Goal: Task Accomplishment & Management: Manage account settings

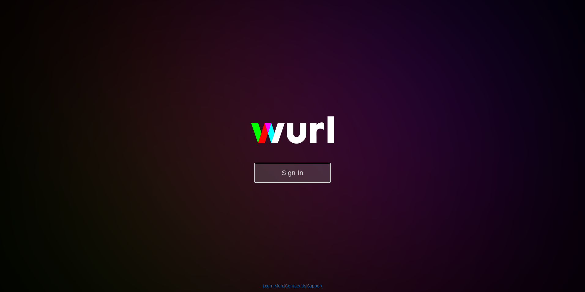
click at [297, 170] on button "Sign In" at bounding box center [292, 173] width 77 height 20
click at [281, 181] on button "Sign In" at bounding box center [292, 173] width 77 height 20
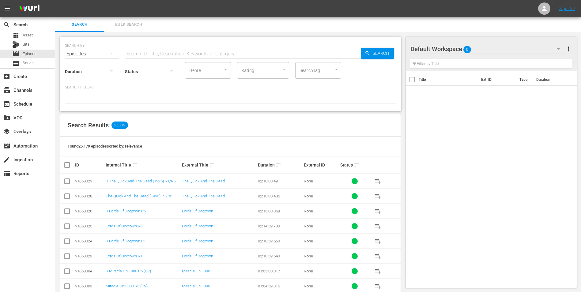
click at [501, 44] on div "Default Workspace 0" at bounding box center [487, 48] width 155 height 17
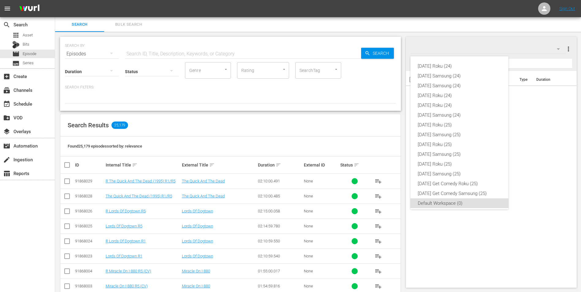
scroll to position [4, 0]
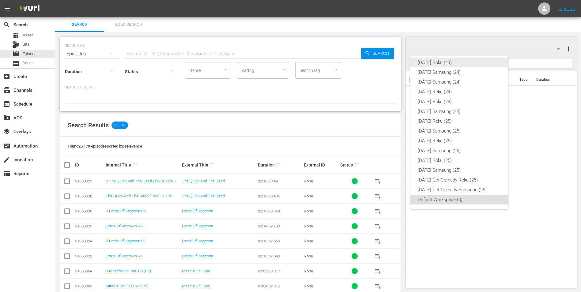
click at [451, 63] on div "Sunday Roku (24)" at bounding box center [458, 63] width 83 height 10
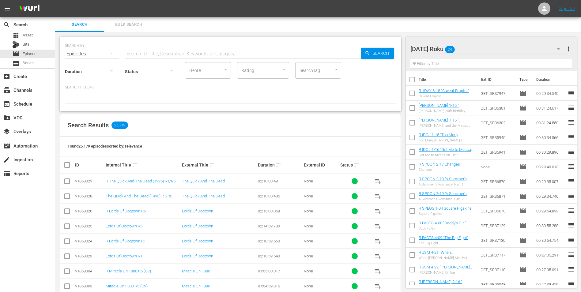
click at [413, 82] on input "checkbox" at bounding box center [411, 80] width 13 height 13
checkbox input "true"
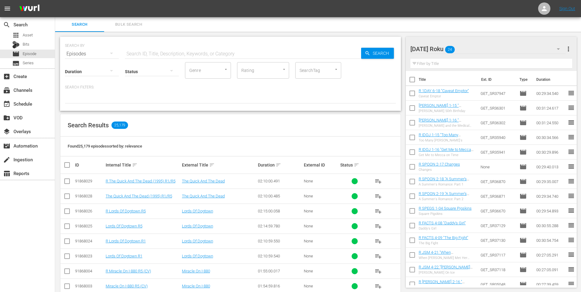
checkbox input "true"
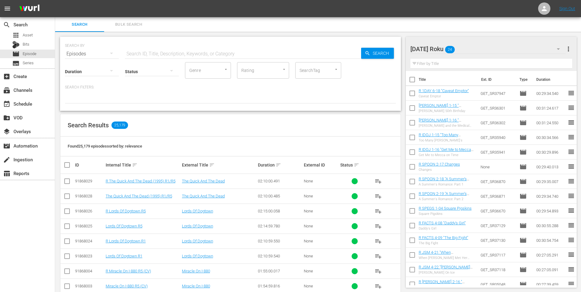
checkbox input "true"
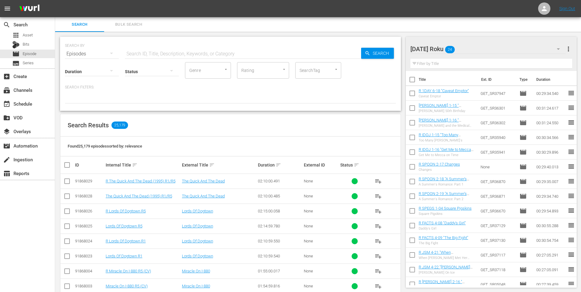
checkbox input "true"
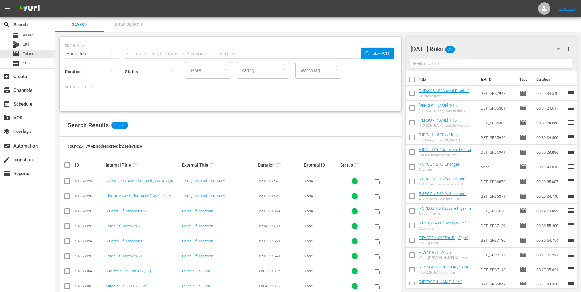
checkbox input "true"
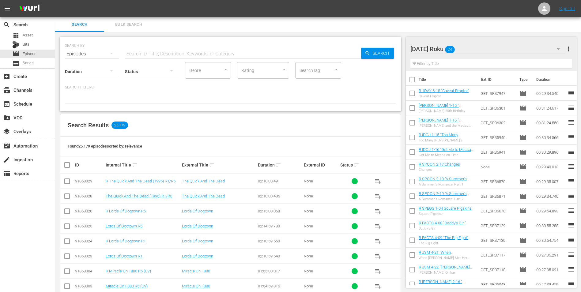
checkbox input "true"
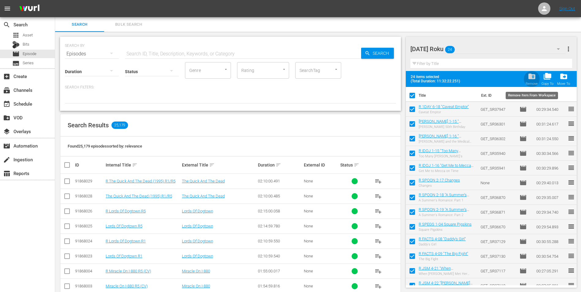
click at [530, 79] on span "folder_delete" at bounding box center [531, 76] width 8 height 8
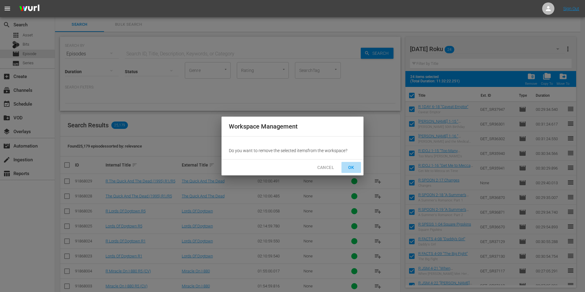
click at [355, 164] on span "OK" at bounding box center [351, 168] width 10 height 8
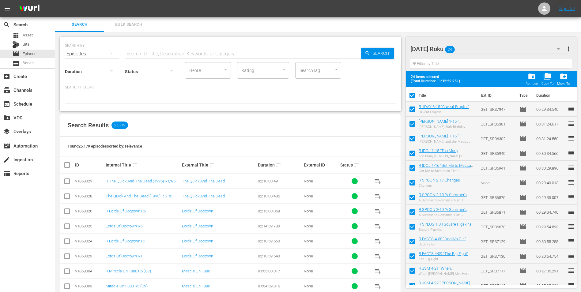
checkbox input "false"
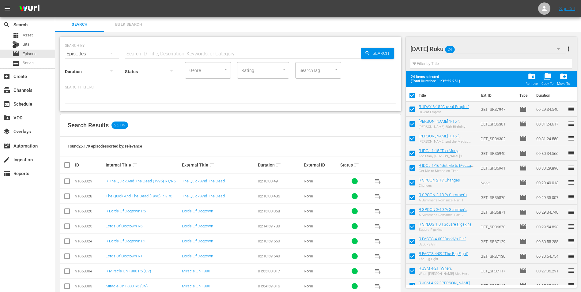
checkbox input "false"
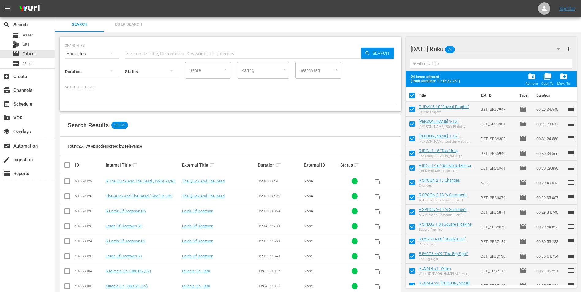
checkbox input "false"
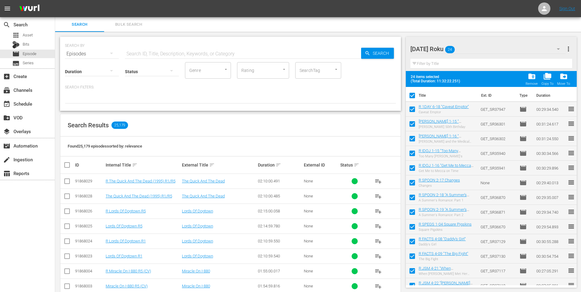
checkbox input "false"
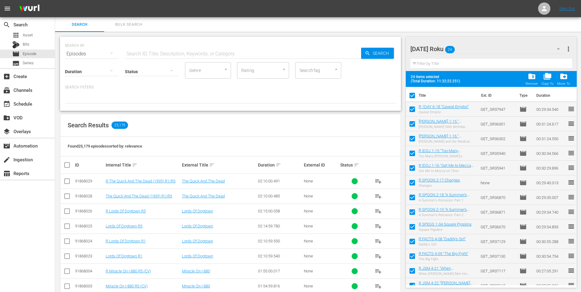
checkbox input "false"
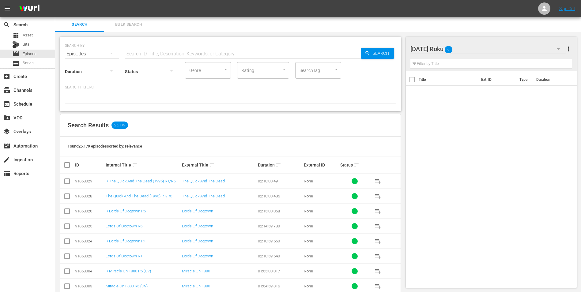
click at [474, 48] on div "Sunday Roku 0" at bounding box center [487, 48] width 155 height 17
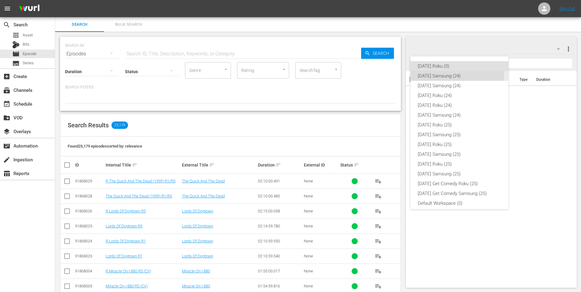
click at [454, 74] on div "Sunday Samsung (24)" at bounding box center [458, 76] width 83 height 10
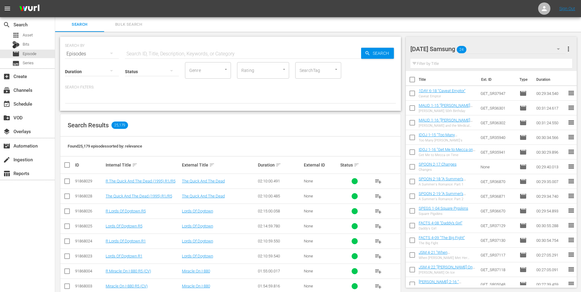
click at [413, 80] on input "checkbox" at bounding box center [411, 80] width 13 height 13
checkbox input "true"
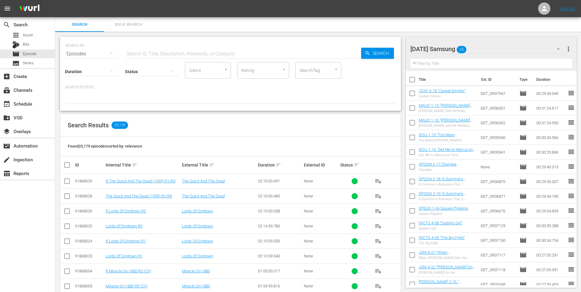
checkbox input "true"
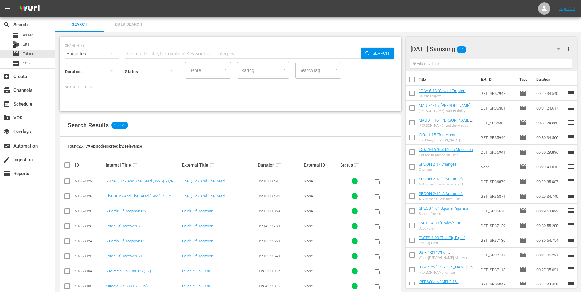
checkbox input "true"
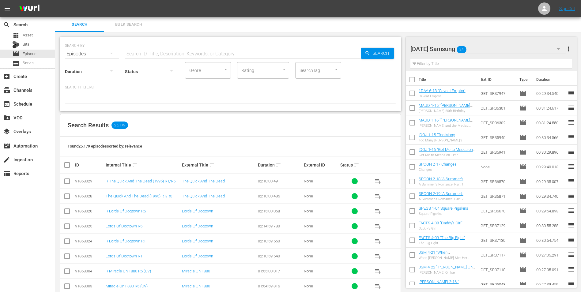
checkbox input "true"
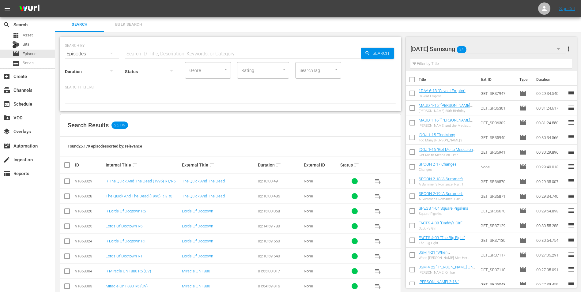
checkbox input "true"
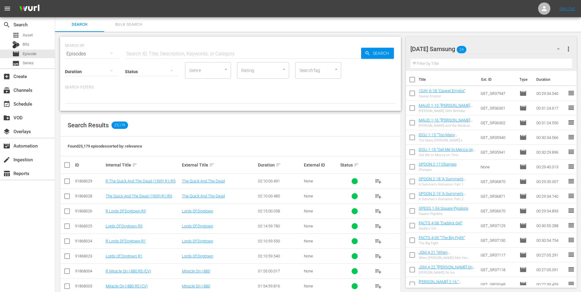
checkbox input "true"
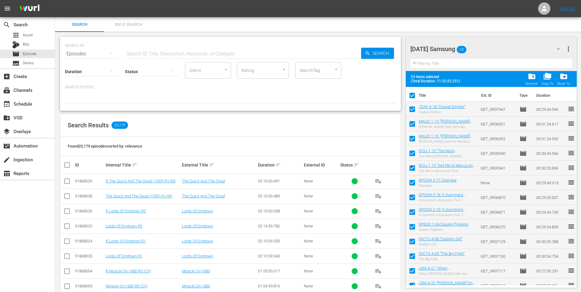
click at [534, 79] on span "folder_delete" at bounding box center [531, 76] width 8 height 8
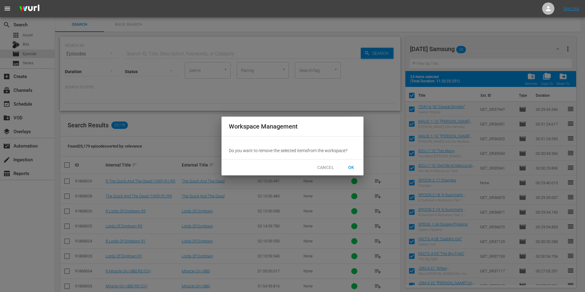
click at [353, 170] on span "OK" at bounding box center [351, 168] width 10 height 8
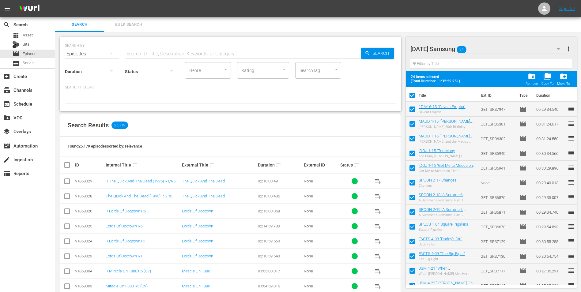
checkbox input "false"
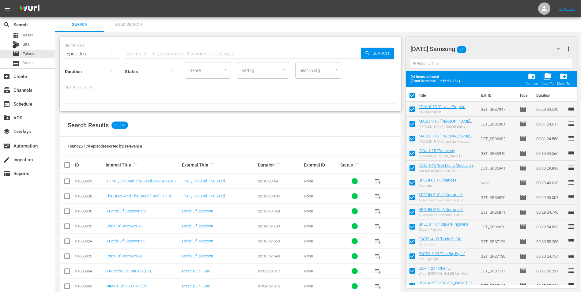
checkbox input "false"
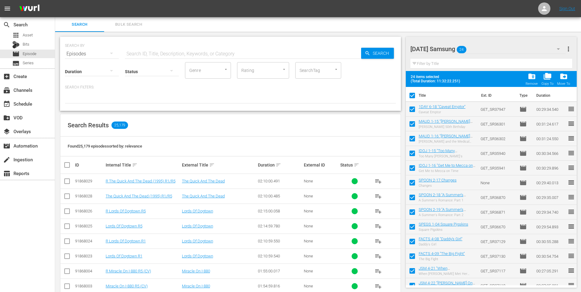
checkbox input "false"
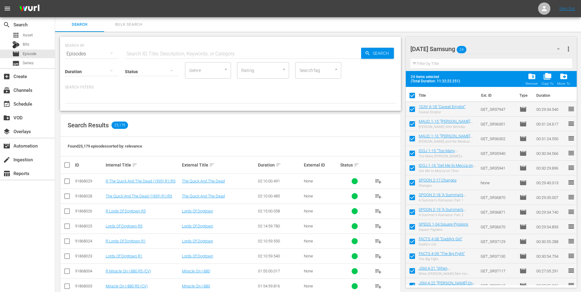
checkbox input "false"
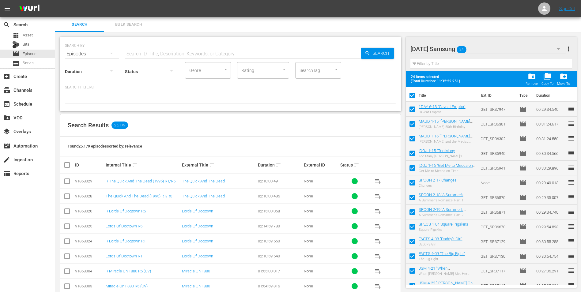
checkbox input "false"
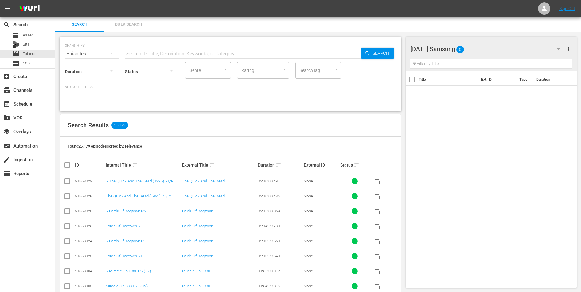
click at [495, 48] on div "Sunday Samsung 0" at bounding box center [487, 48] width 155 height 17
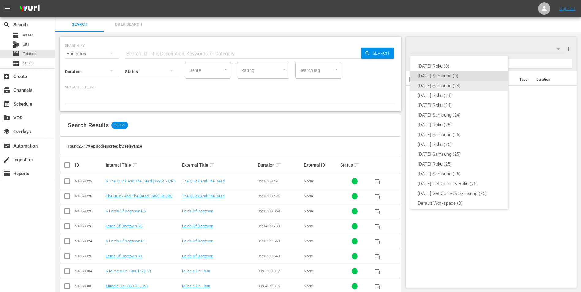
click at [446, 84] on div "Saturday Samsung (24)" at bounding box center [458, 86] width 83 height 10
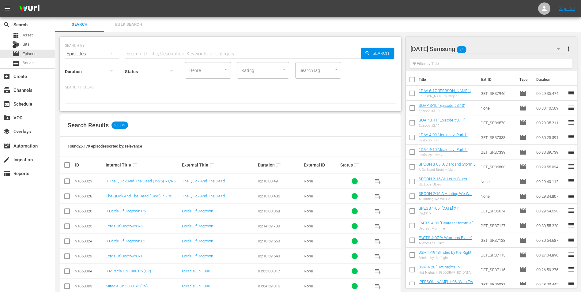
click at [412, 80] on input "checkbox" at bounding box center [411, 80] width 13 height 13
checkbox input "true"
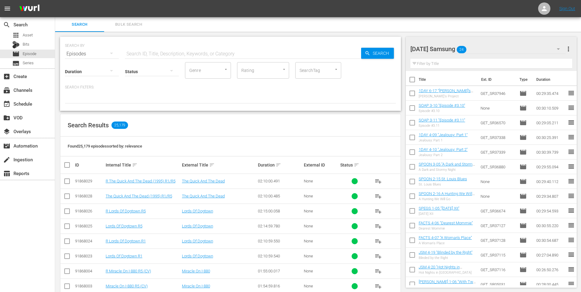
checkbox input "true"
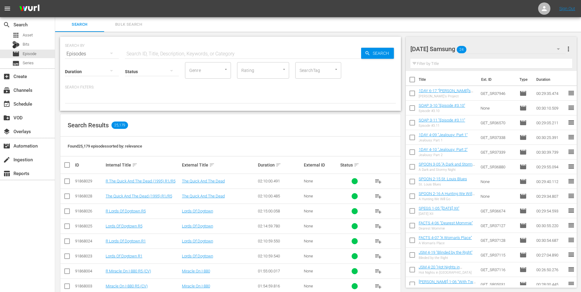
checkbox input "true"
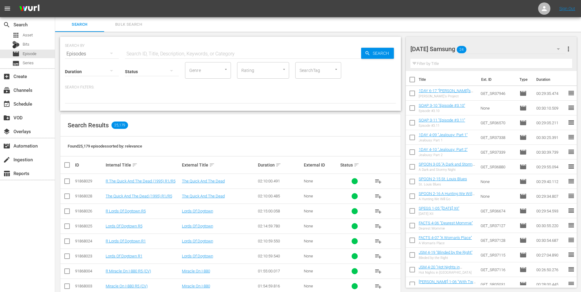
checkbox input "true"
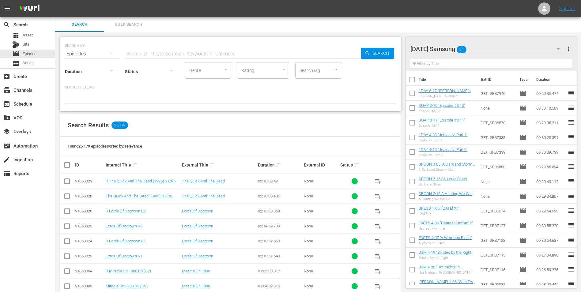
checkbox input "true"
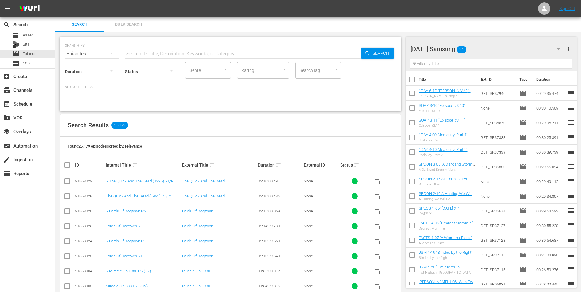
checkbox input "true"
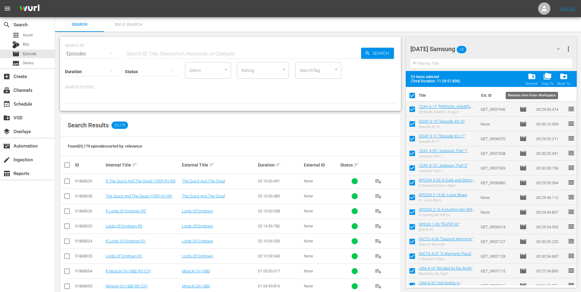
click at [531, 78] on span "folder_delete" at bounding box center [531, 76] width 8 height 8
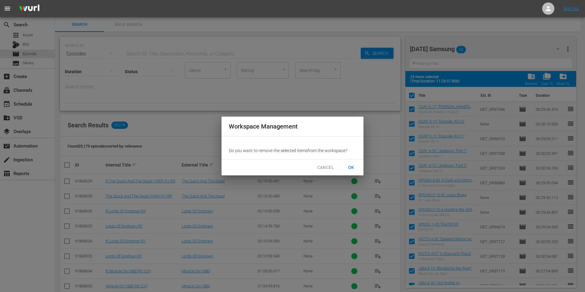
click at [345, 164] on button "OK" at bounding box center [352, 167] width 20 height 11
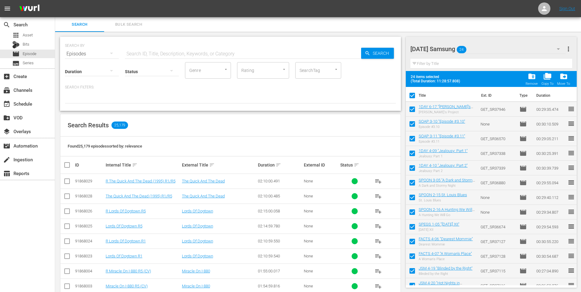
checkbox input "false"
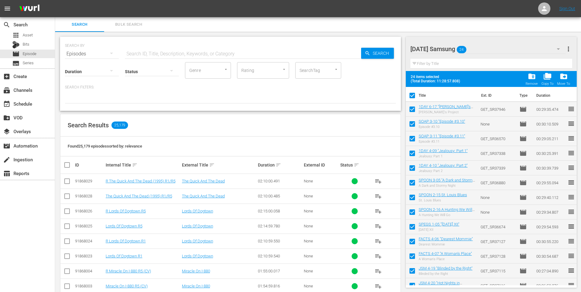
checkbox input "false"
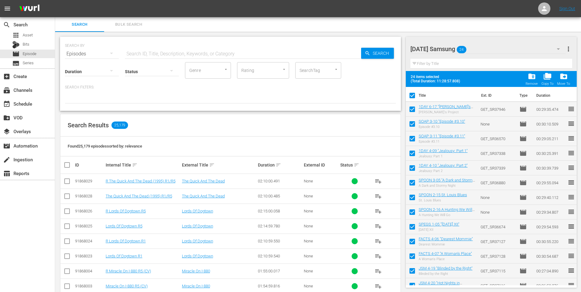
checkbox input "false"
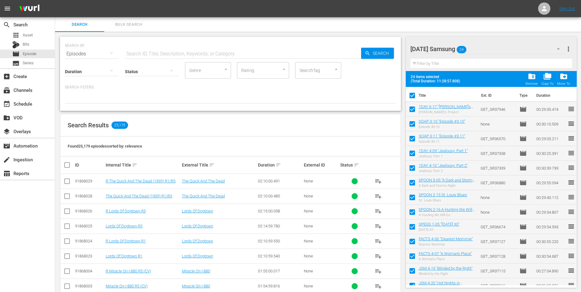
checkbox input "false"
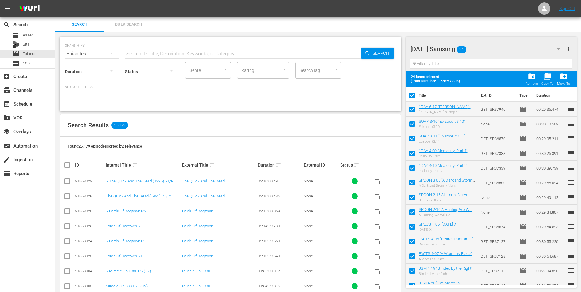
checkbox input "false"
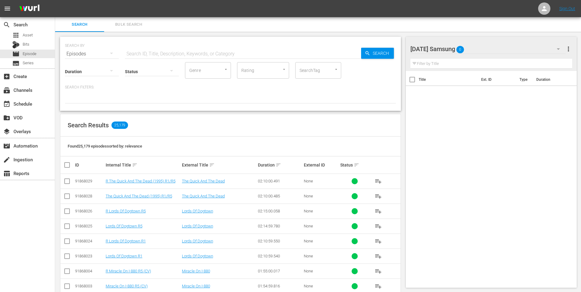
click at [485, 51] on div "Saturday Samsung 0" at bounding box center [487, 48] width 155 height 17
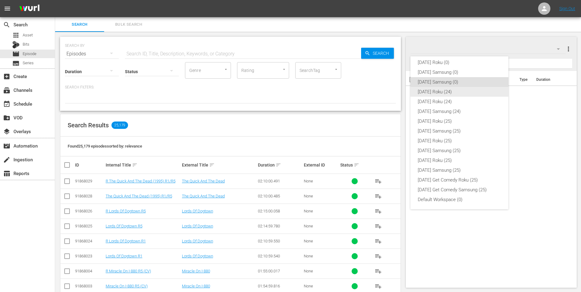
click at [445, 91] on div "Saturday Roku (24)" at bounding box center [458, 92] width 83 height 10
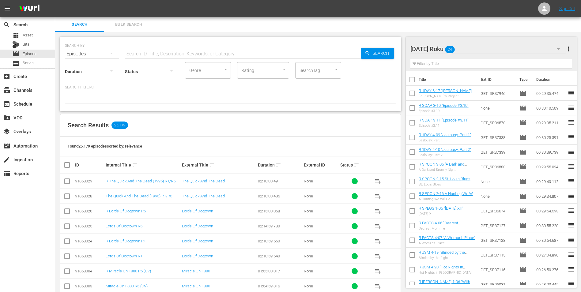
click at [413, 79] on input "checkbox" at bounding box center [411, 80] width 13 height 13
checkbox input "true"
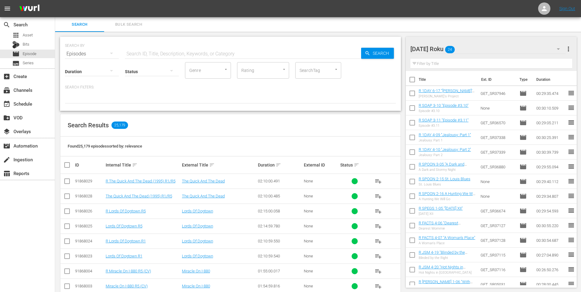
checkbox input "true"
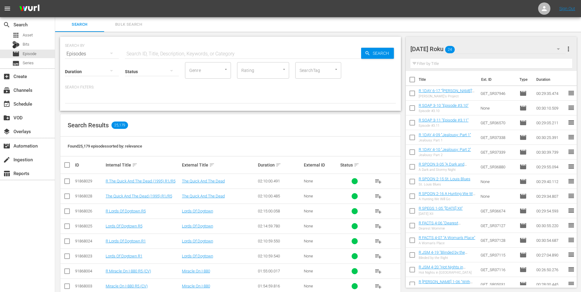
checkbox input "true"
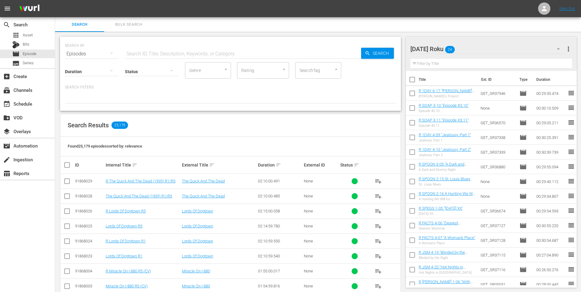
checkbox input "true"
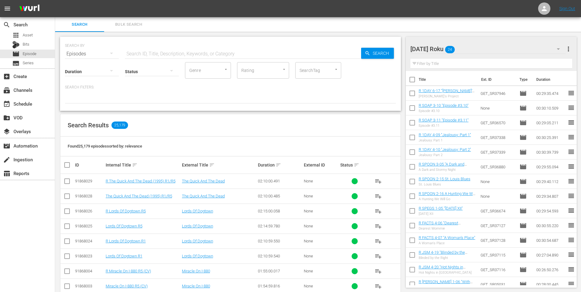
checkbox input "true"
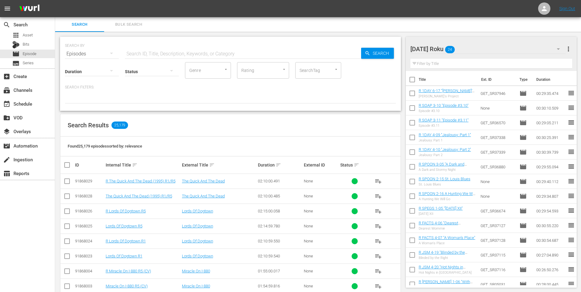
checkbox input "true"
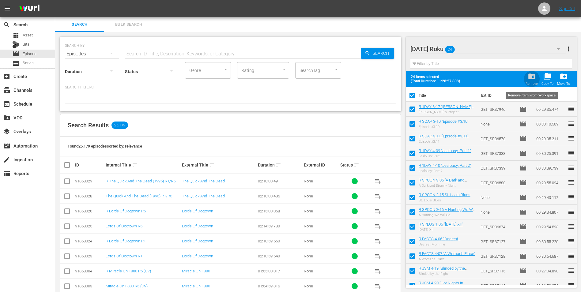
click at [531, 77] on span "folder_delete" at bounding box center [531, 76] width 8 height 8
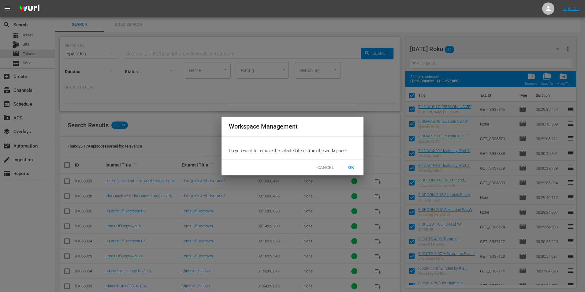
click at [357, 168] on button "OK" at bounding box center [352, 167] width 20 height 11
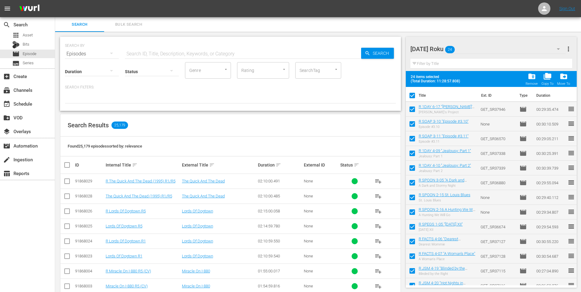
checkbox input "false"
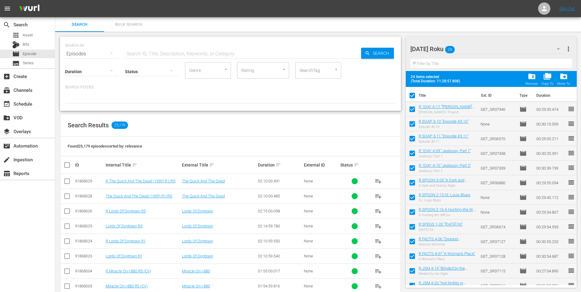
checkbox input "false"
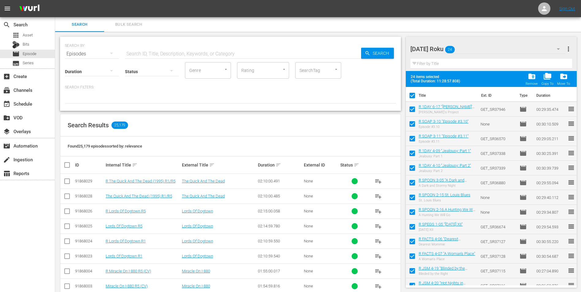
checkbox input "false"
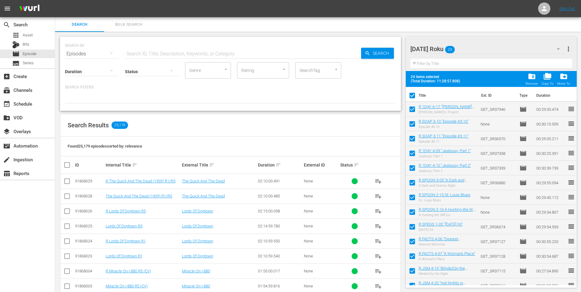
checkbox input "false"
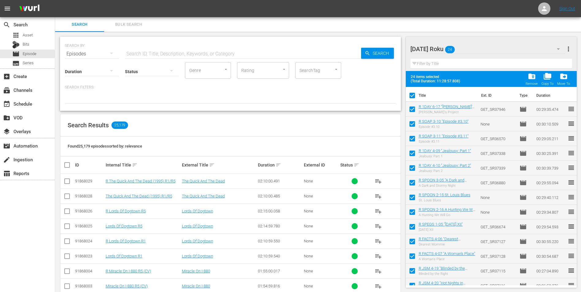
checkbox input "false"
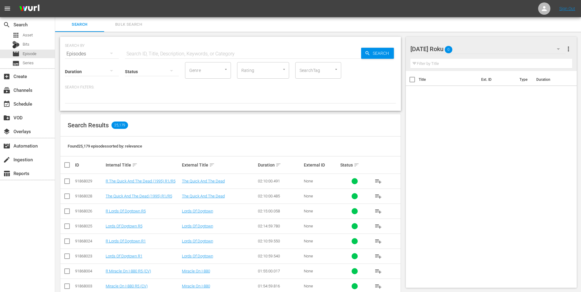
click at [480, 48] on div "Saturday Roku 0" at bounding box center [487, 48] width 155 height 17
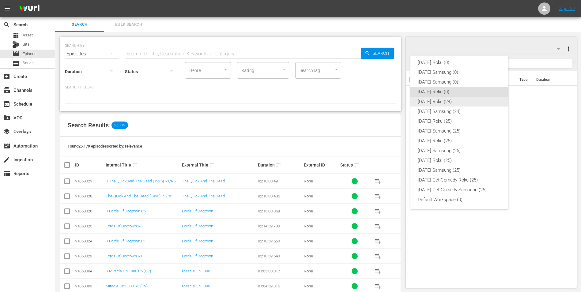
click at [449, 101] on div "Friday Roku (24)" at bounding box center [458, 102] width 83 height 10
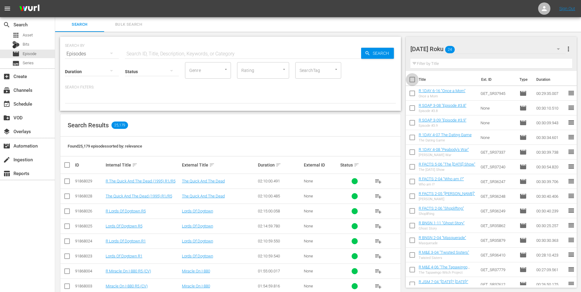
click at [411, 79] on input "checkbox" at bounding box center [411, 80] width 13 height 13
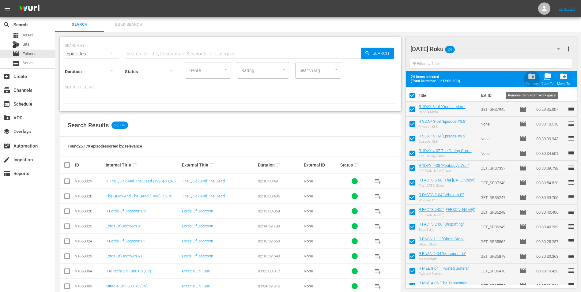
click at [530, 77] on span "folder_delete" at bounding box center [531, 76] width 8 height 8
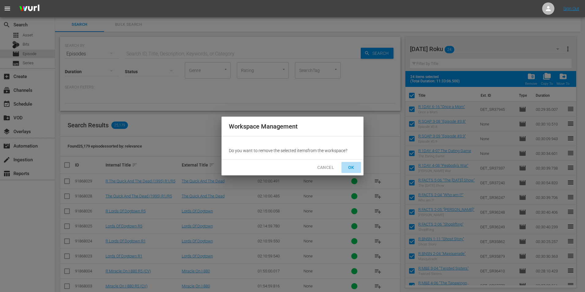
click at [356, 166] on span "OK" at bounding box center [351, 168] width 10 height 8
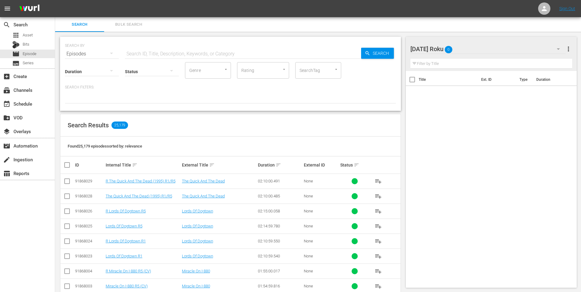
click at [458, 50] on div at bounding box center [436, 49] width 53 height 15
click at [491, 33] on div "Friday Roku more_vert Filter by Title Title Ext. ID Type Duration" at bounding box center [492, 266] width 175 height 468
click at [494, 49] on div "Friday Roku 0" at bounding box center [487, 48] width 155 height 17
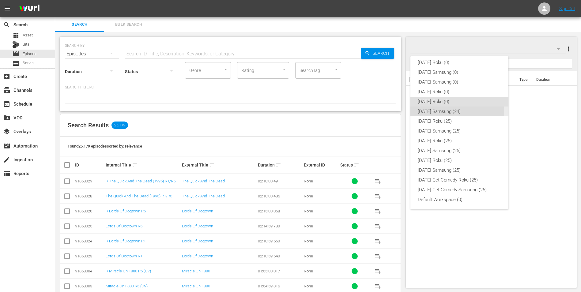
click at [441, 113] on div "Friday Samsung (24)" at bounding box center [458, 111] width 83 height 10
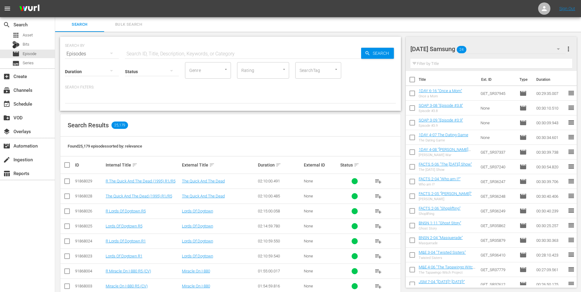
click at [411, 80] on input "checkbox" at bounding box center [411, 80] width 13 height 13
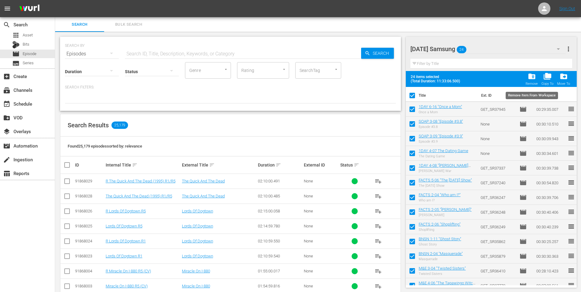
click at [527, 78] on span "folder_delete" at bounding box center [531, 76] width 8 height 8
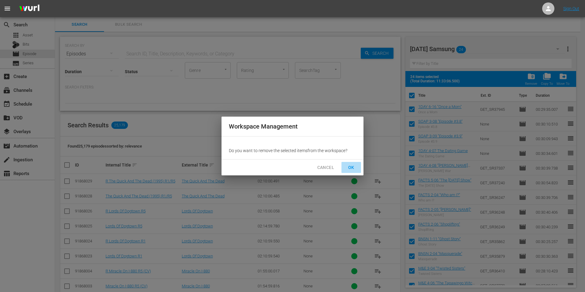
click at [354, 169] on span "OK" at bounding box center [351, 168] width 10 height 8
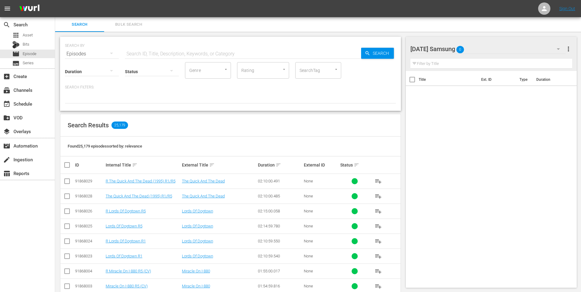
click at [485, 45] on div "Friday Samsung 0" at bounding box center [487, 48] width 155 height 17
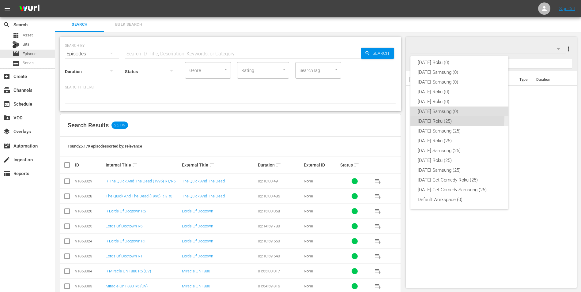
click at [438, 117] on div "Thursday Roku (25)" at bounding box center [458, 121] width 83 height 10
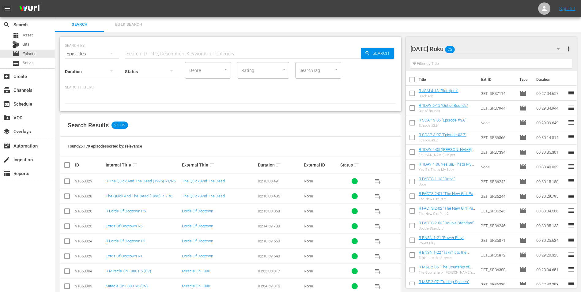
click at [412, 79] on input "checkbox" at bounding box center [411, 80] width 13 height 13
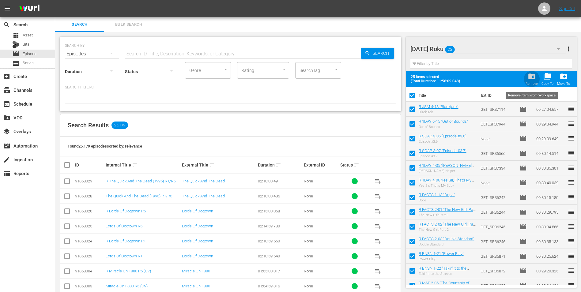
click at [535, 77] on span "folder_delete" at bounding box center [531, 76] width 8 height 8
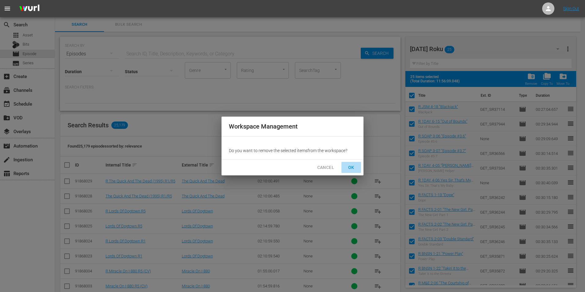
click at [350, 168] on span "OK" at bounding box center [351, 168] width 10 height 8
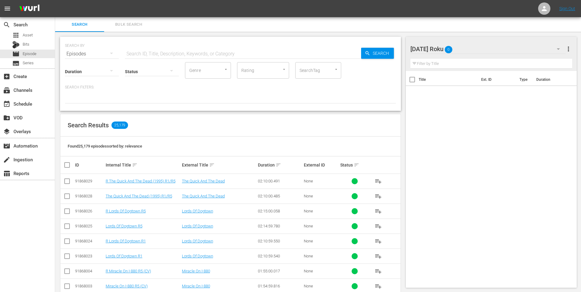
click at [484, 50] on div "Thursday Roku 0" at bounding box center [487, 48] width 155 height 17
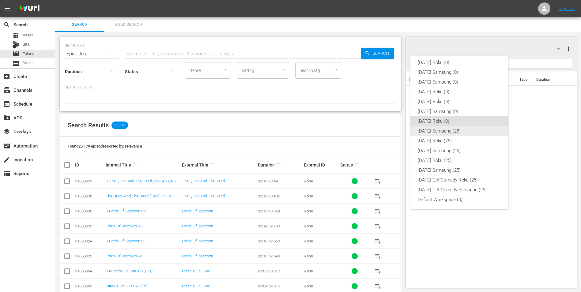
click at [450, 130] on div "Thursday Samsung (25)" at bounding box center [458, 131] width 83 height 10
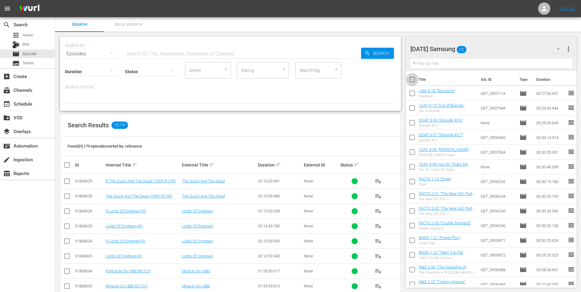
click at [412, 80] on input "checkbox" at bounding box center [411, 80] width 13 height 13
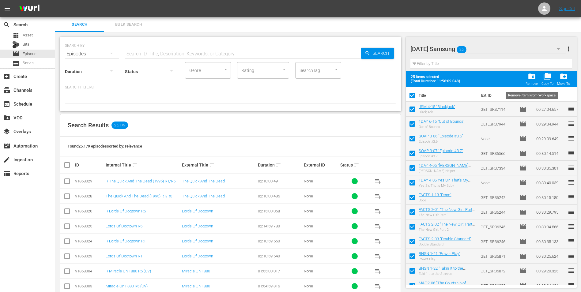
click at [531, 80] on span "folder_delete" at bounding box center [531, 76] width 8 height 8
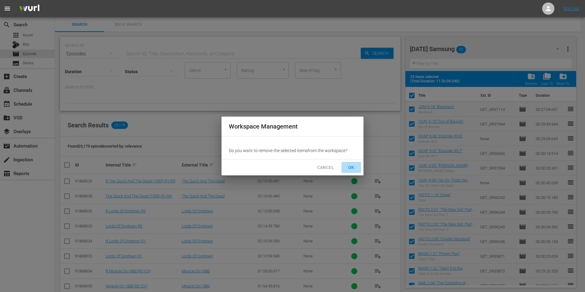
click at [349, 169] on span "OK" at bounding box center [351, 168] width 10 height 8
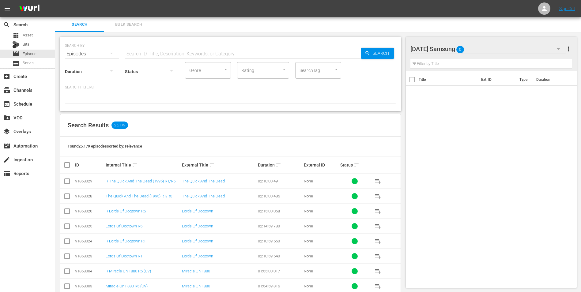
click at [491, 51] on div "Thursday Samsung 0" at bounding box center [487, 48] width 155 height 17
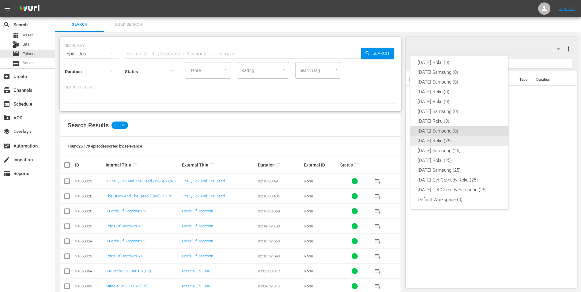
click at [449, 141] on div "Wednesday Roku (25)" at bounding box center [458, 141] width 83 height 10
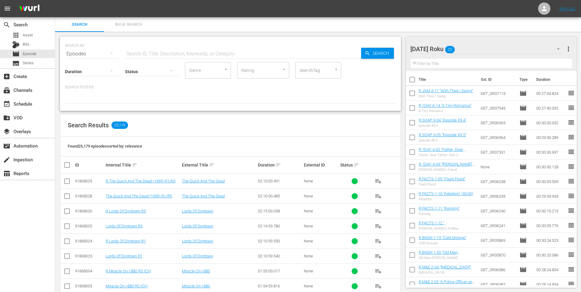
click at [411, 79] on input "checkbox" at bounding box center [411, 80] width 13 height 13
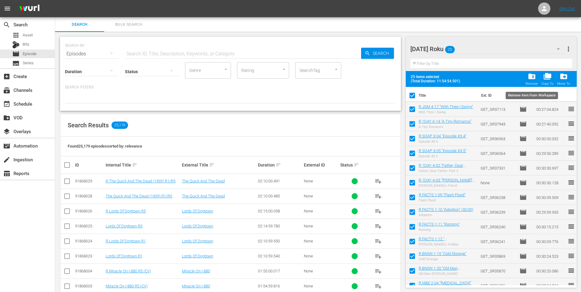
click at [528, 74] on span "folder_delete" at bounding box center [531, 76] width 8 height 8
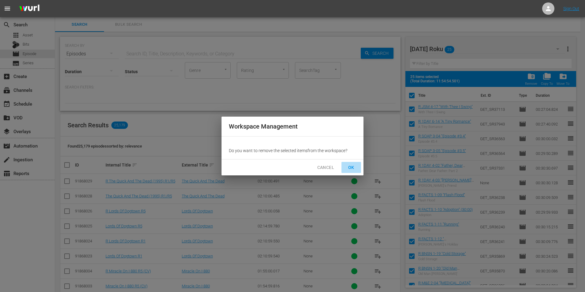
click at [352, 168] on span "OK" at bounding box center [351, 168] width 10 height 8
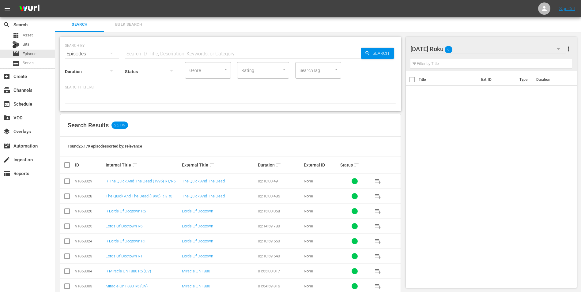
click at [489, 52] on div "Wednesday Roku 0" at bounding box center [487, 48] width 155 height 17
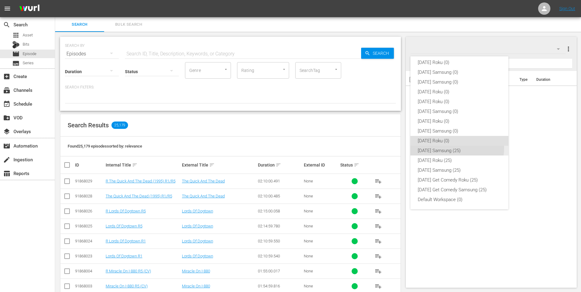
click at [453, 148] on div "Wednesday Samsung (25)" at bounding box center [458, 151] width 83 height 10
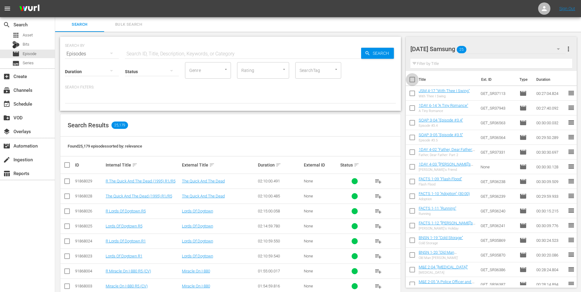
click at [412, 79] on input "checkbox" at bounding box center [411, 80] width 13 height 13
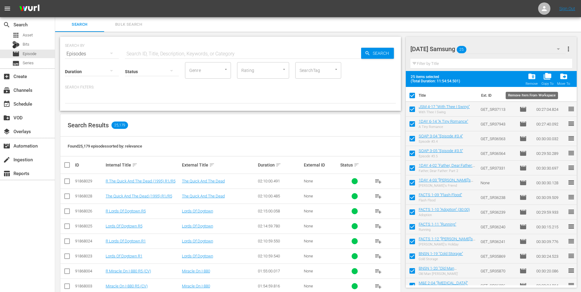
click at [529, 77] on span "folder_delete" at bounding box center [531, 76] width 8 height 8
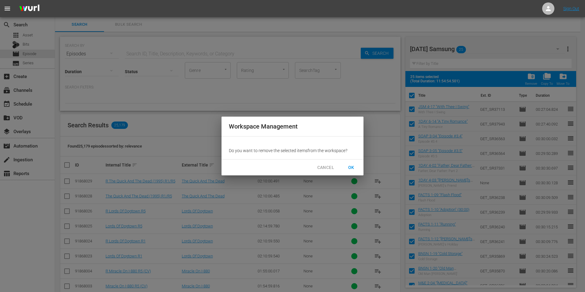
click at [355, 168] on span "OK" at bounding box center [351, 168] width 10 height 8
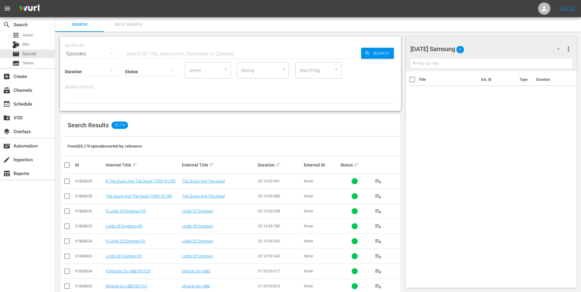
click at [492, 52] on div "Wednesday Samsung 0" at bounding box center [487, 48] width 155 height 17
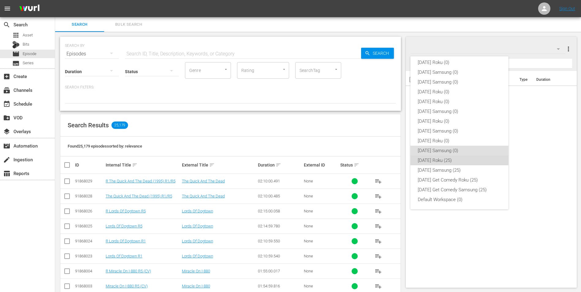
click at [463, 162] on div "Tuesday Roku (25)" at bounding box center [458, 160] width 83 height 10
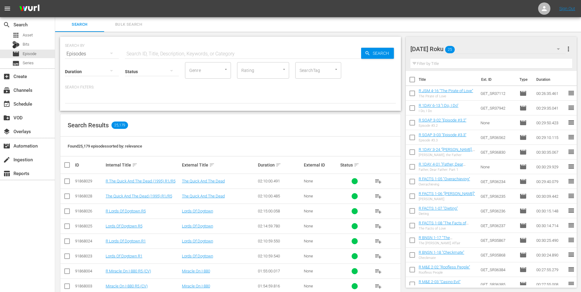
click at [413, 79] on input "checkbox" at bounding box center [411, 80] width 13 height 13
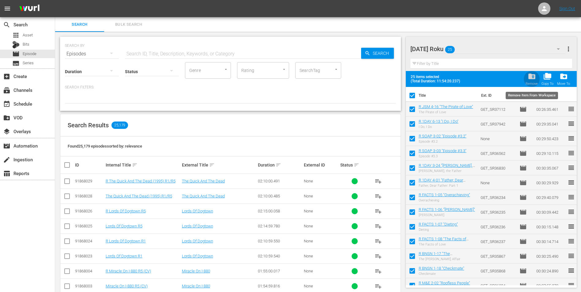
click at [535, 79] on span "folder_delete" at bounding box center [531, 76] width 8 height 8
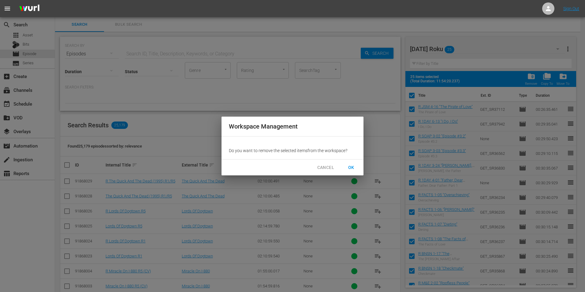
click at [351, 168] on span "OK" at bounding box center [351, 168] width 10 height 8
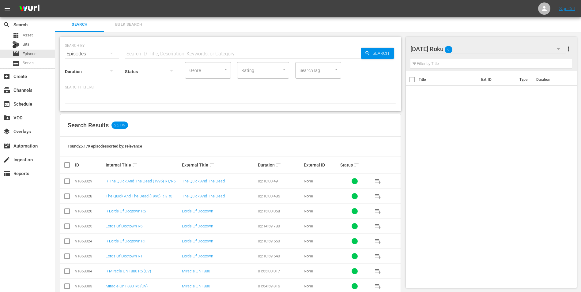
click at [475, 50] on div "Tuesday Roku 0" at bounding box center [487, 48] width 155 height 17
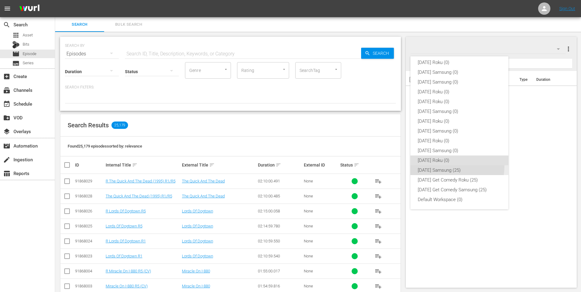
click at [442, 166] on div "Tuesday Samsung (25)" at bounding box center [458, 170] width 83 height 10
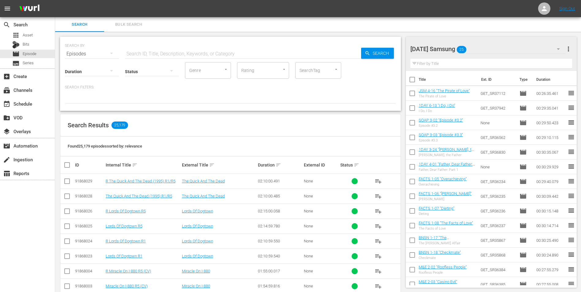
click at [412, 81] on input "checkbox" at bounding box center [411, 80] width 13 height 13
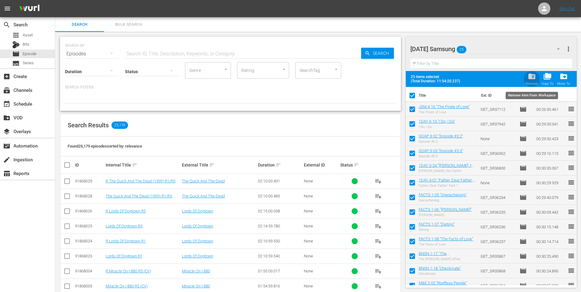
click at [537, 76] on div "folder_delete Remove" at bounding box center [531, 78] width 12 height 13
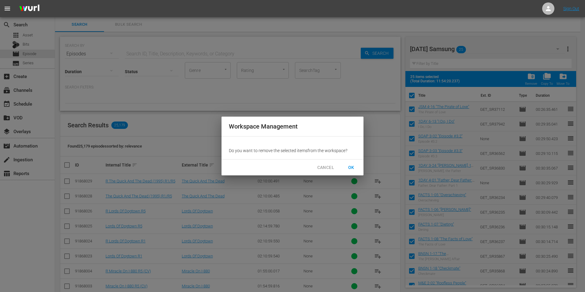
click at [352, 167] on span "OK" at bounding box center [351, 168] width 10 height 8
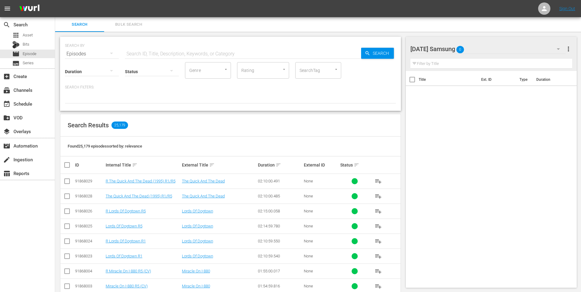
click at [479, 53] on div "Tuesday Samsung 0" at bounding box center [487, 48] width 155 height 17
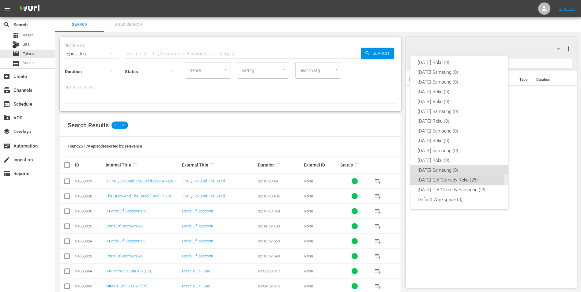
click at [446, 177] on div "Monday Get Comedy Roku (25)" at bounding box center [458, 180] width 83 height 10
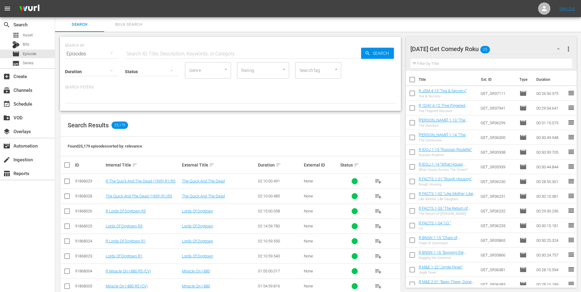
click at [413, 80] on input "checkbox" at bounding box center [411, 80] width 13 height 13
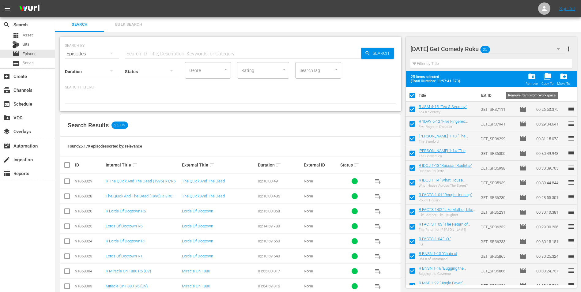
click at [533, 79] on span "folder_delete" at bounding box center [531, 76] width 8 height 8
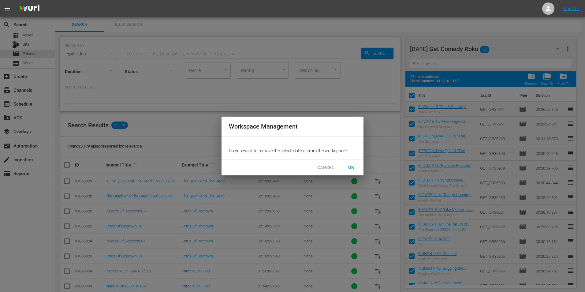
click at [357, 166] on button "OK" at bounding box center [352, 167] width 20 height 11
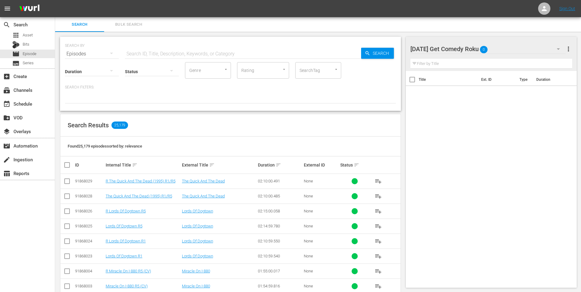
click at [493, 45] on div "Monday Get Comedy Roku 0" at bounding box center [487, 48] width 155 height 17
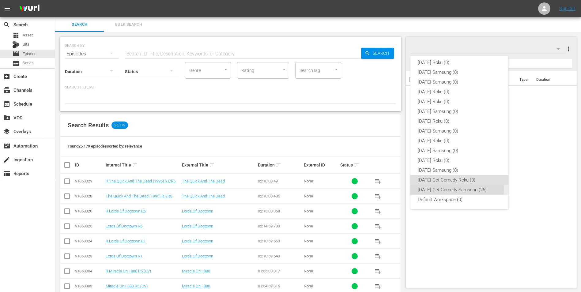
click at [420, 189] on div "Monday Get Comedy Samsung (25)" at bounding box center [458, 190] width 83 height 10
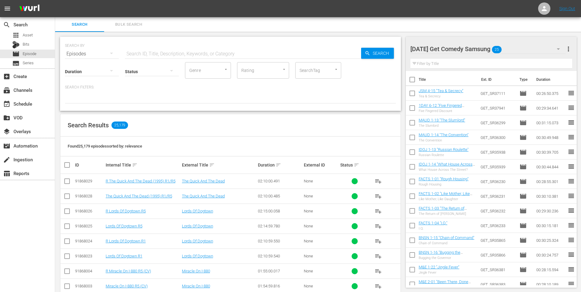
click at [413, 79] on input "checkbox" at bounding box center [411, 80] width 13 height 13
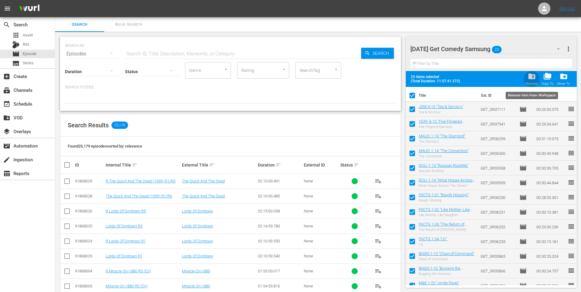
click at [531, 76] on span "folder_delete" at bounding box center [531, 76] width 8 height 8
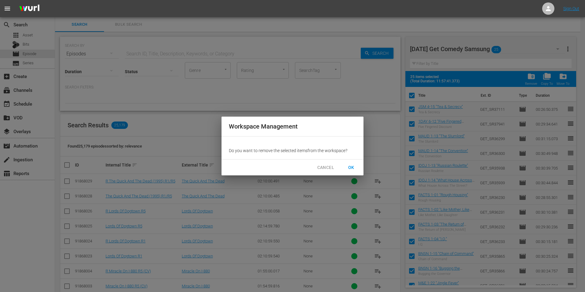
click at [350, 167] on span "OK" at bounding box center [351, 168] width 10 height 8
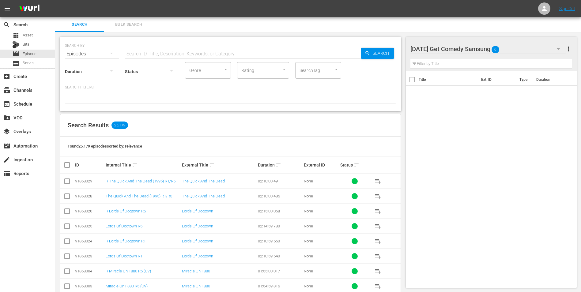
click at [253, 55] on input "text" at bounding box center [243, 54] width 236 height 15
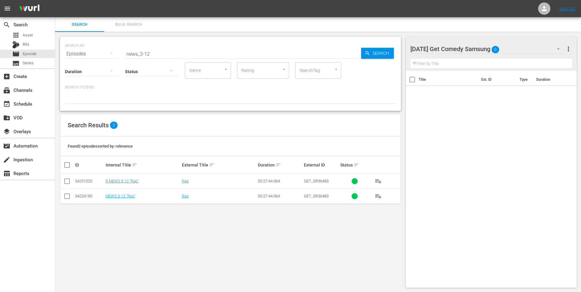
click at [385, 255] on div "SEARCH BY Search By Episodes Search ID, Title, Description, Keywords, or Catego…" at bounding box center [230, 162] width 350 height 261
click at [65, 195] on input "checkbox" at bounding box center [66, 197] width 7 height 7
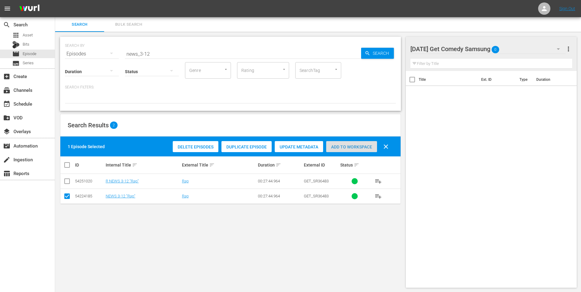
click at [345, 144] on span "Add to Workspace" at bounding box center [351, 146] width 51 height 5
click at [511, 51] on div "Monday Get Comedy Samsung 1" at bounding box center [487, 48] width 155 height 17
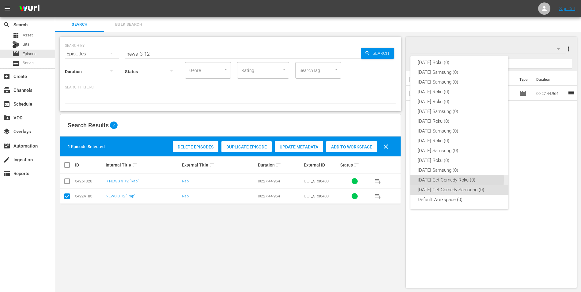
click at [429, 179] on div "Monday Get Comedy Roku (0)" at bounding box center [458, 180] width 83 height 10
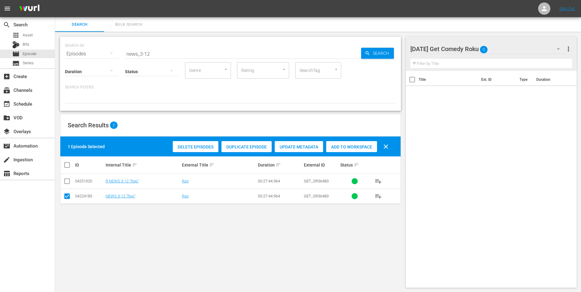
click at [67, 196] on input "checkbox" at bounding box center [66, 197] width 7 height 7
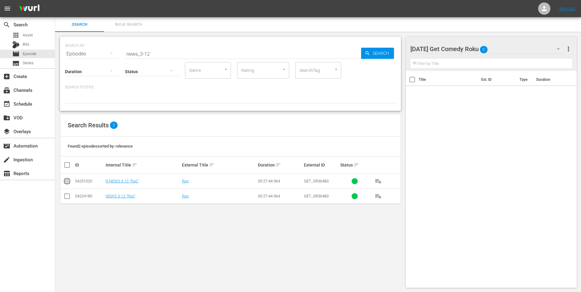
click at [63, 182] on input "checkbox" at bounding box center [66, 182] width 7 height 7
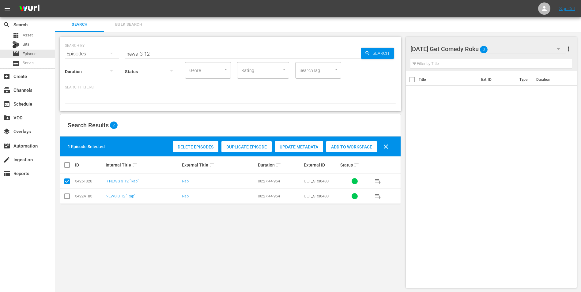
click at [333, 147] on span "Add to Workspace" at bounding box center [351, 146] width 51 height 5
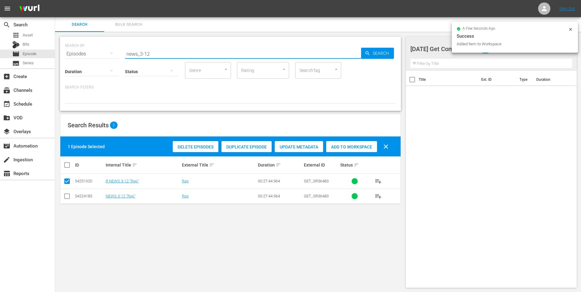
drag, startPoint x: 148, startPoint y: 54, endPoint x: 155, endPoint y: 56, distance: 7.7
click at [155, 56] on input "news_3-12" at bounding box center [243, 54] width 236 height 15
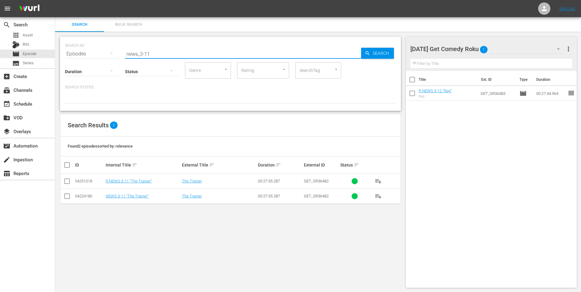
click at [66, 181] on input "checkbox" at bounding box center [66, 182] width 7 height 7
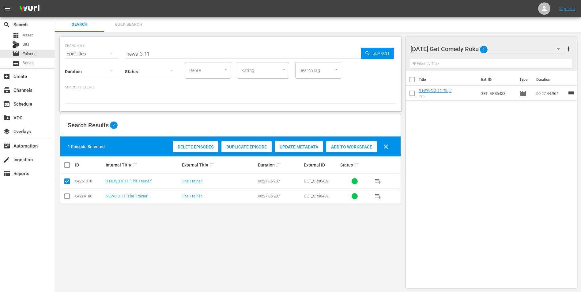
click at [361, 143] on div "Add to Workspace" at bounding box center [351, 147] width 51 height 12
click at [510, 50] on div "Monday Get Comedy Roku 2" at bounding box center [487, 48] width 155 height 17
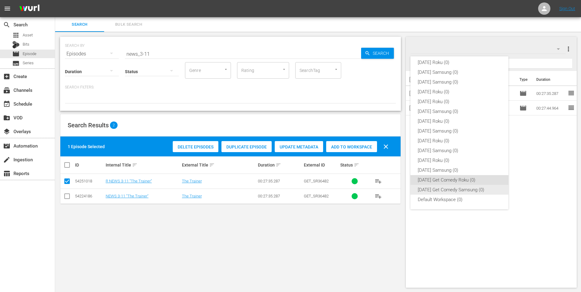
click at [440, 189] on div "Monday Get Comedy Samsung (0)" at bounding box center [458, 190] width 83 height 10
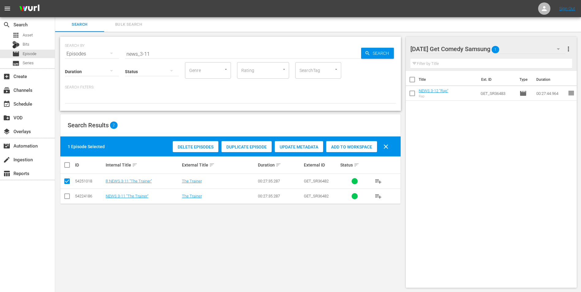
click at [67, 198] on input "checkbox" at bounding box center [66, 197] width 7 height 7
click at [67, 180] on input "checkbox" at bounding box center [66, 182] width 7 height 7
click at [345, 145] on span "Add to Workspace" at bounding box center [351, 146] width 51 height 5
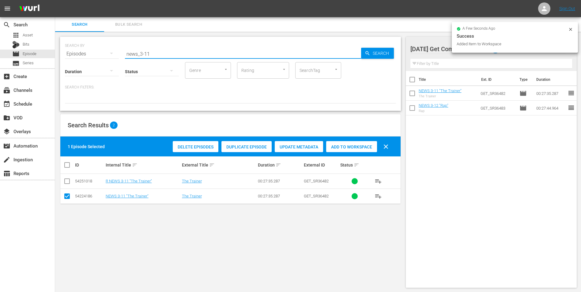
drag, startPoint x: 147, startPoint y: 51, endPoint x: 164, endPoint y: 58, distance: 18.2
click at [162, 57] on div "SEARCH BY Search By Episodes Search ID, Title, Description, Keywords, or Catego…" at bounding box center [230, 74] width 341 height 74
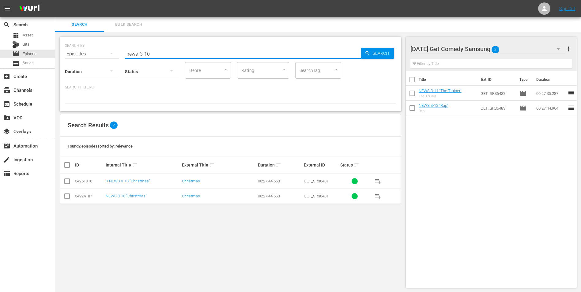
click at [66, 197] on input "checkbox" at bounding box center [66, 197] width 7 height 7
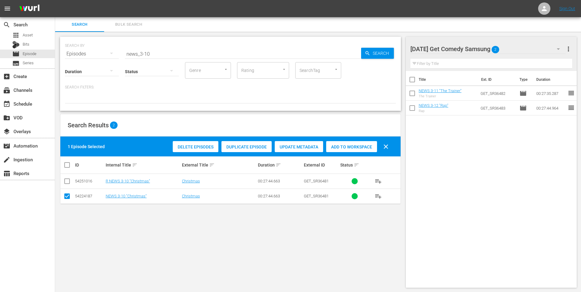
click at [351, 144] on div "Add to Workspace" at bounding box center [351, 147] width 51 height 12
click at [515, 51] on div "Monday Get Comedy Samsung 3" at bounding box center [487, 48] width 155 height 17
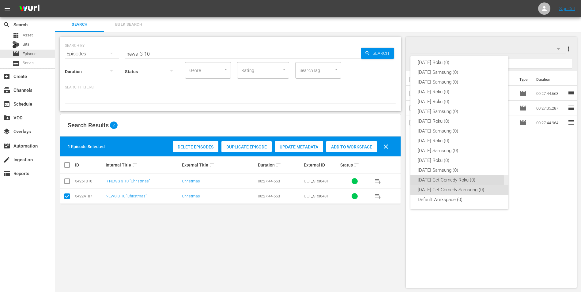
click at [425, 183] on div "Monday Get Comedy Roku (0)" at bounding box center [458, 180] width 83 height 10
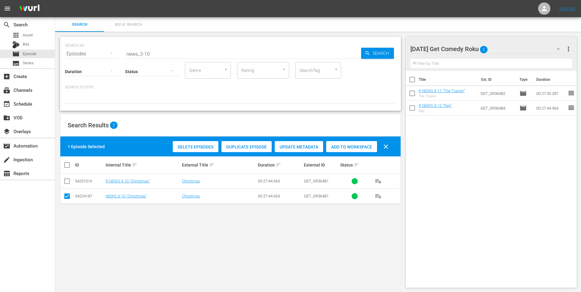
click at [68, 199] on input "checkbox" at bounding box center [66, 197] width 7 height 7
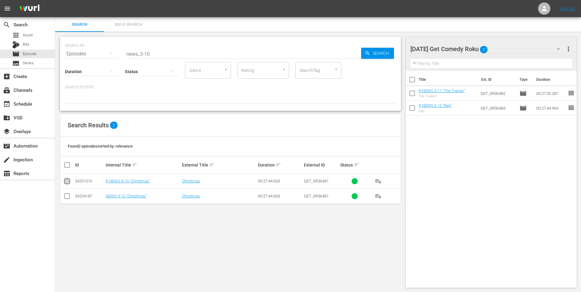
click at [65, 178] on icon at bounding box center [66, 180] width 7 height 7
click at [65, 179] on input "checkbox" at bounding box center [66, 182] width 7 height 7
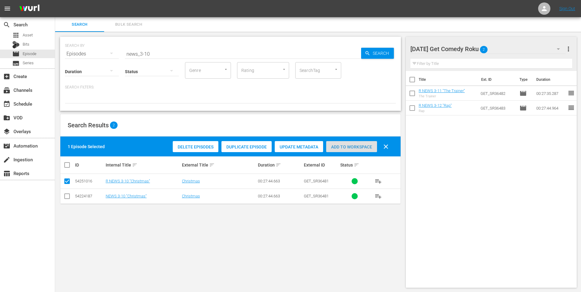
click at [359, 144] on div "Add to Workspace" at bounding box center [351, 147] width 51 height 12
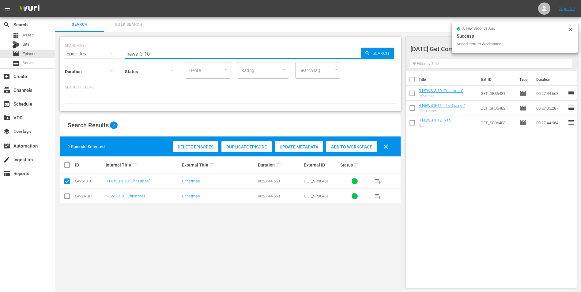
drag, startPoint x: 154, startPoint y: 53, endPoint x: 50, endPoint y: 40, distance: 104.3
click at [55, 0] on div "search Search apps Asset Bits movie Episode subtitles Series add_box Create sub…" at bounding box center [317, 0] width 525 height 0
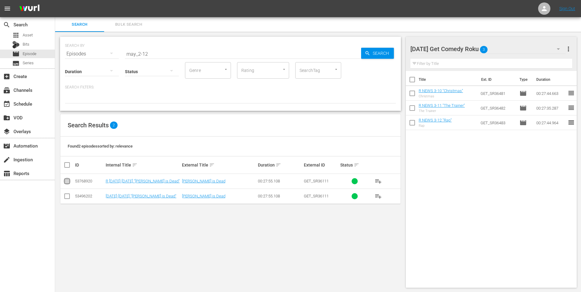
click at [66, 181] on input "checkbox" at bounding box center [66, 182] width 7 height 7
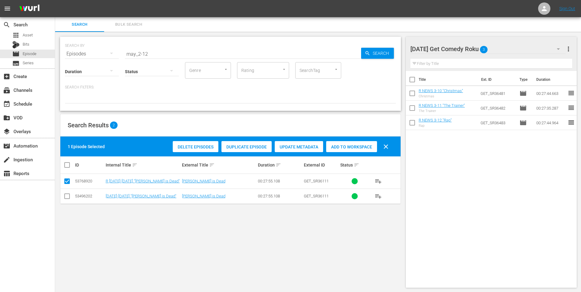
click at [341, 147] on span "Add to Workspace" at bounding box center [351, 146] width 51 height 5
click at [498, 50] on div "Monday Get Comedy Roku 4" at bounding box center [487, 48] width 155 height 17
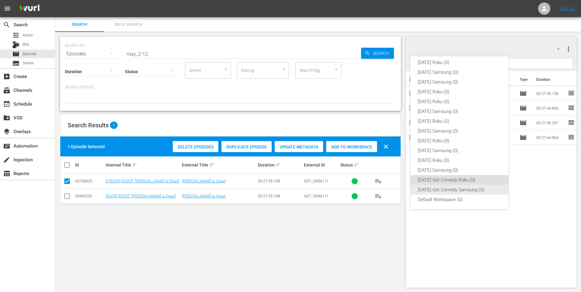
click at [440, 188] on div "Monday Get Comedy Samsung (0)" at bounding box center [458, 190] width 83 height 10
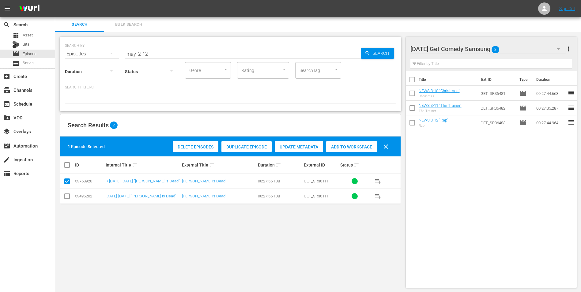
click at [65, 196] on input "checkbox" at bounding box center [66, 197] width 7 height 7
click at [67, 185] on input "checkbox" at bounding box center [66, 182] width 7 height 7
click at [353, 146] on span "Add to Workspace" at bounding box center [351, 146] width 51 height 5
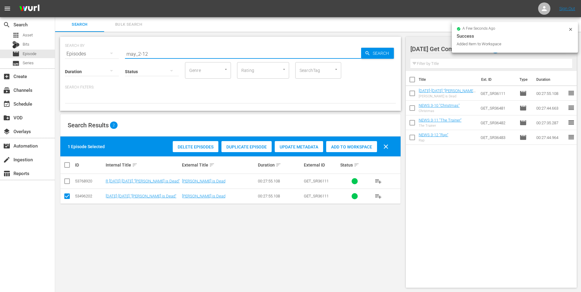
click at [144, 54] on input "may_2-12" at bounding box center [243, 54] width 236 height 15
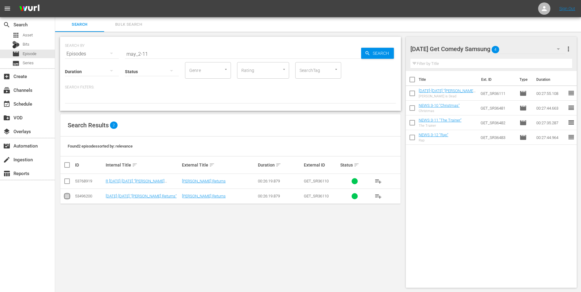
click at [66, 201] on input "checkbox" at bounding box center [66, 197] width 7 height 7
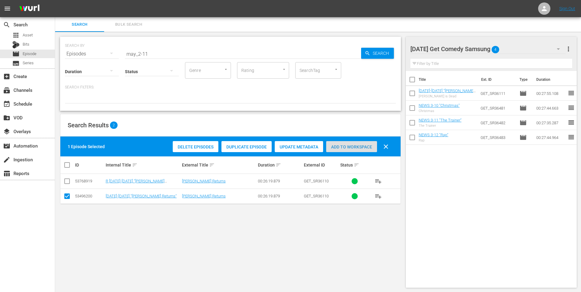
click at [360, 145] on span "Add to Workspace" at bounding box center [351, 146] width 51 height 5
click at [517, 46] on div "Monday Get Comedy Samsung 5" at bounding box center [487, 48] width 155 height 17
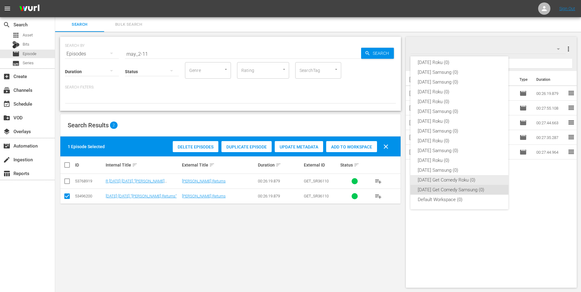
click at [451, 180] on div "Monday Get Comedy Roku (0)" at bounding box center [458, 180] width 83 height 10
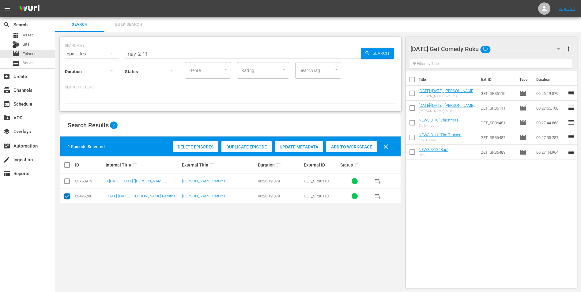
click at [66, 196] on input "checkbox" at bounding box center [66, 197] width 7 height 7
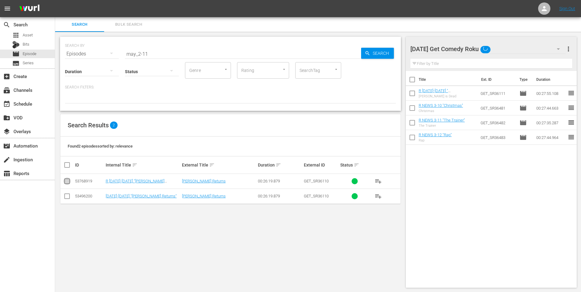
click at [68, 180] on input "checkbox" at bounding box center [66, 182] width 7 height 7
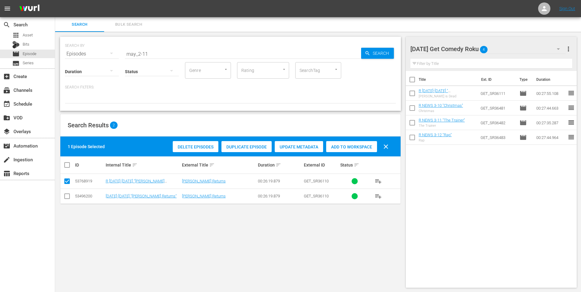
click at [358, 145] on span "Add to Workspace" at bounding box center [351, 146] width 51 height 5
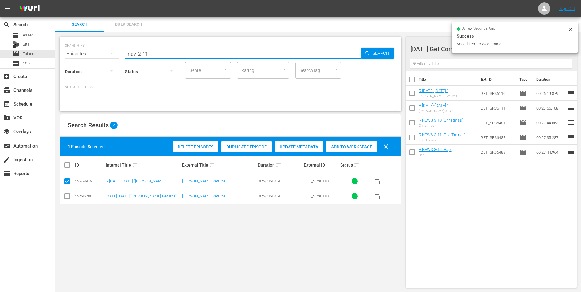
click at [145, 54] on input "may_2-11" at bounding box center [243, 54] width 236 height 15
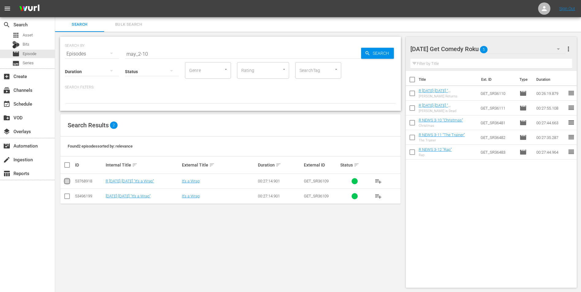
click at [67, 181] on input "checkbox" at bounding box center [66, 182] width 7 height 7
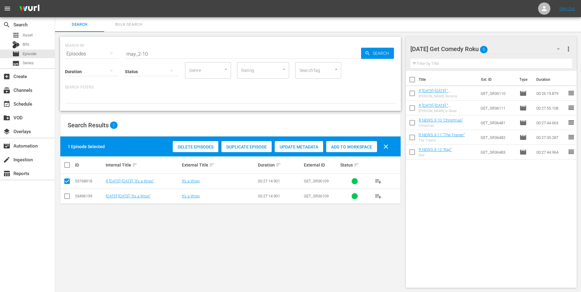
click at [348, 145] on span "Add to Workspace" at bounding box center [351, 146] width 51 height 5
click at [500, 48] on div "Monday Get Comedy Roku 6" at bounding box center [487, 48] width 155 height 17
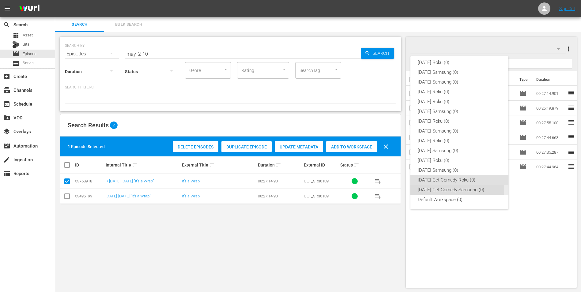
click at [447, 189] on div "Monday Get Comedy Samsung (0)" at bounding box center [458, 190] width 83 height 10
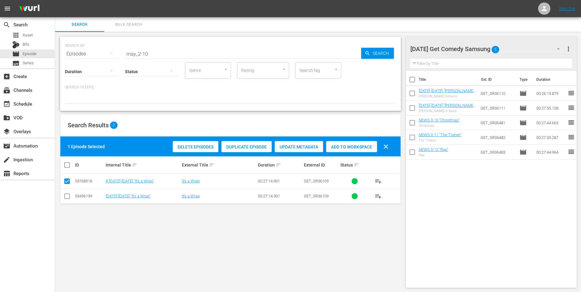
click at [68, 198] on input "checkbox" at bounding box center [66, 197] width 7 height 7
click at [68, 185] on input "checkbox" at bounding box center [66, 182] width 7 height 7
click at [349, 146] on span "Add to Workspace" at bounding box center [351, 146] width 51 height 5
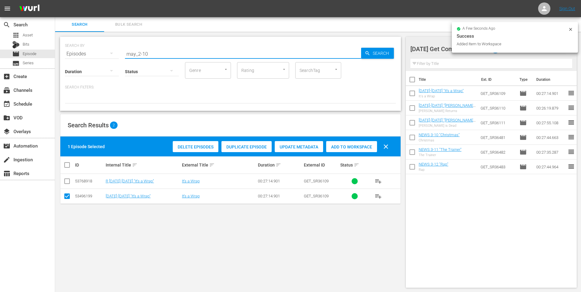
drag, startPoint x: 143, startPoint y: 53, endPoint x: 158, endPoint y: 57, distance: 16.0
click at [158, 57] on div "SEARCH BY Search By Episodes Search ID, Title, Description, Keywords, or Catego…" at bounding box center [230, 74] width 341 height 74
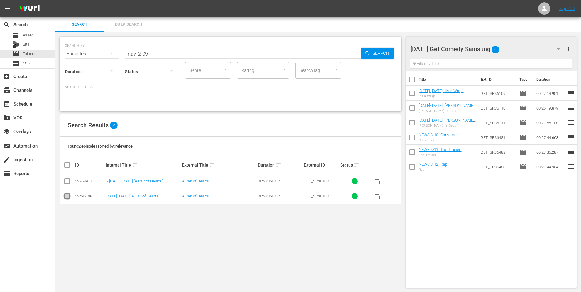
click at [68, 195] on input "checkbox" at bounding box center [66, 197] width 7 height 7
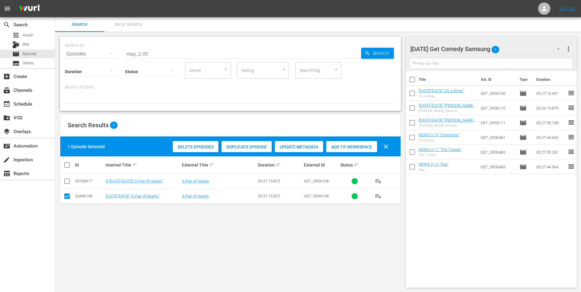
click at [363, 148] on span "Add to Workspace" at bounding box center [351, 146] width 51 height 5
click at [517, 47] on div "Monday Get Comedy Samsung 7" at bounding box center [487, 48] width 155 height 17
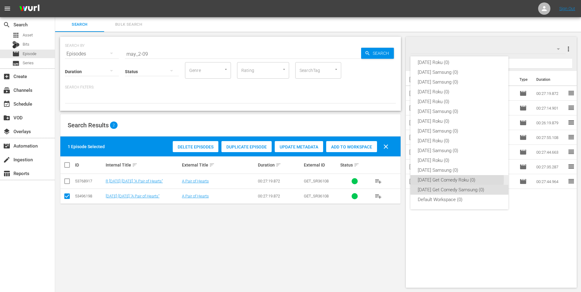
click at [439, 179] on div "Monday Get Comedy Roku (0)" at bounding box center [458, 180] width 83 height 10
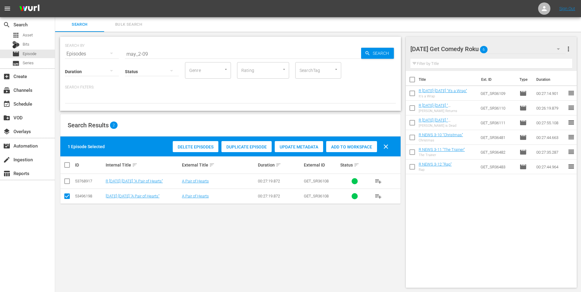
click at [67, 199] on input "checkbox" at bounding box center [66, 197] width 7 height 7
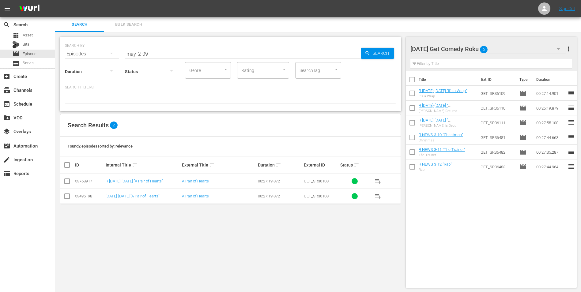
click at [67, 180] on input "checkbox" at bounding box center [66, 182] width 7 height 7
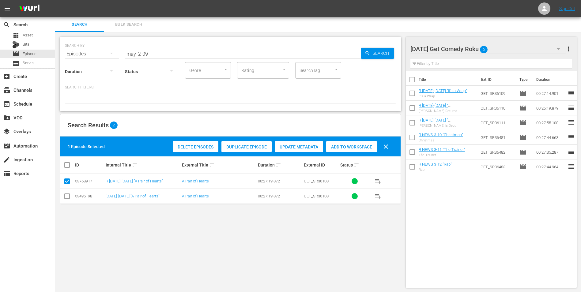
click at [354, 145] on span "Add to Workspace" at bounding box center [351, 146] width 51 height 5
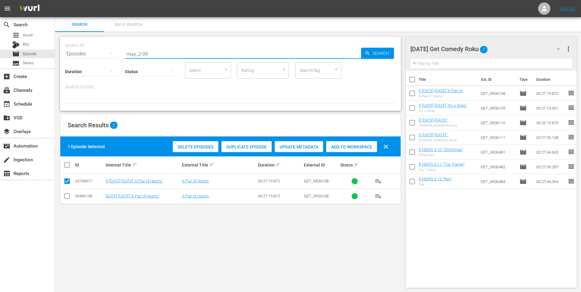
drag, startPoint x: 151, startPoint y: 51, endPoint x: 107, endPoint y: 51, distance: 43.8
click at [111, 51] on div "SEARCH BY Search By Episodes Search ID, Title, Description, Keywords, or Catego…" at bounding box center [230, 50] width 331 height 22
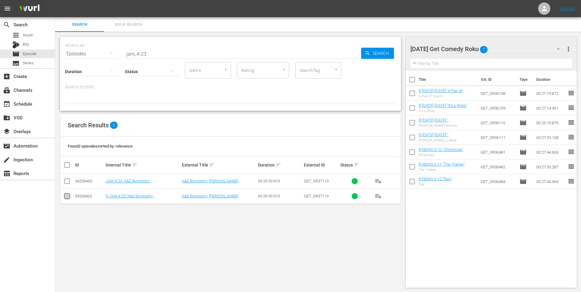
click at [67, 196] on input "checkbox" at bounding box center [66, 197] width 7 height 7
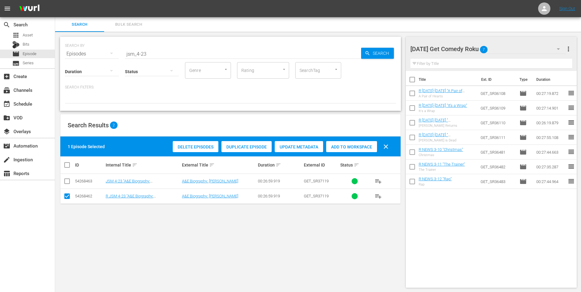
click at [343, 145] on span "Add to Workspace" at bounding box center [351, 146] width 51 height 5
click at [507, 50] on div "Monday Get Comedy Roku 8" at bounding box center [487, 48] width 155 height 17
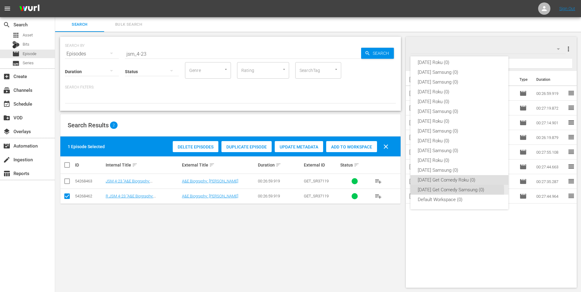
click at [454, 191] on div "Monday Get Comedy Samsung (0)" at bounding box center [458, 190] width 83 height 10
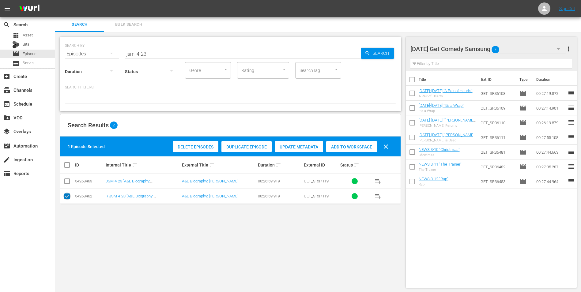
click at [65, 193] on icon at bounding box center [66, 195] width 7 height 7
click at [66, 177] on td at bounding box center [67, 181] width 14 height 15
click at [68, 181] on input "checkbox" at bounding box center [66, 182] width 7 height 7
click at [69, 198] on input "checkbox" at bounding box center [66, 197] width 7 height 7
click at [350, 150] on div "Add to Workspace" at bounding box center [351, 147] width 51 height 12
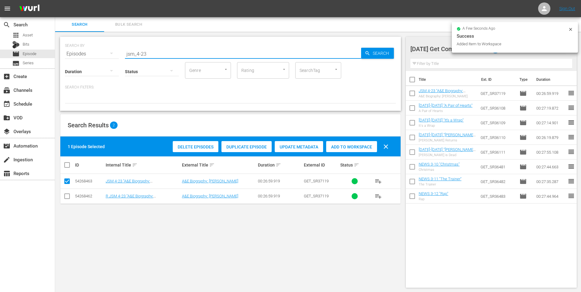
drag, startPoint x: 142, startPoint y: 54, endPoint x: 160, endPoint y: 59, distance: 18.6
click at [159, 58] on div "SEARCH BY Search By Episodes Search ID, Title, Description, Keywords, or Catego…" at bounding box center [230, 74] width 341 height 74
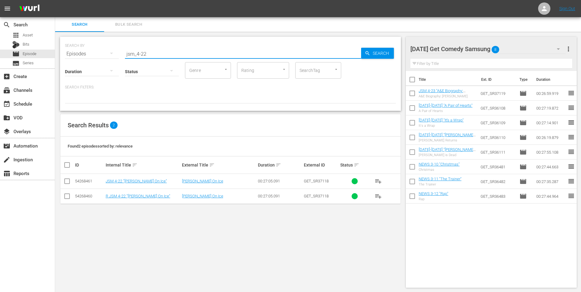
click at [65, 182] on input "checkbox" at bounding box center [66, 182] width 7 height 7
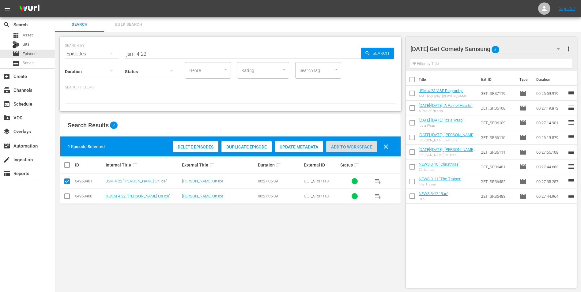
click at [360, 146] on span "Add to Workspace" at bounding box center [351, 146] width 51 height 5
click at [516, 48] on div "Monday Get Comedy Samsung 9" at bounding box center [487, 48] width 155 height 17
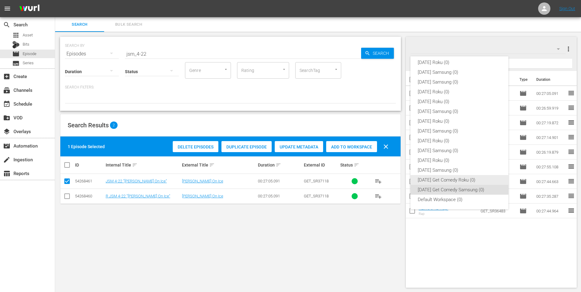
click at [446, 181] on div "Monday Get Comedy Roku (0)" at bounding box center [458, 180] width 83 height 10
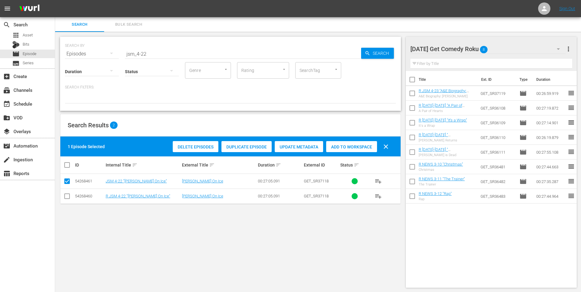
click at [67, 196] on input "checkbox" at bounding box center [66, 197] width 7 height 7
click at [67, 178] on icon at bounding box center [66, 180] width 7 height 7
click at [67, 181] on input "checkbox" at bounding box center [66, 182] width 7 height 7
click at [355, 148] on span "Add to Workspace" at bounding box center [351, 146] width 51 height 5
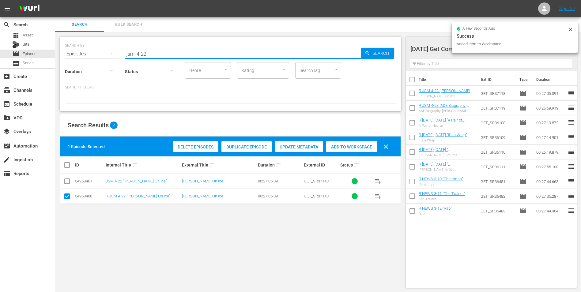
drag, startPoint x: 143, startPoint y: 52, endPoint x: 177, endPoint y: 60, distance: 34.4
click at [177, 60] on div "SEARCH BY Search By Episodes Search ID, Title, Description, Keywords, or Catego…" at bounding box center [230, 74] width 341 height 74
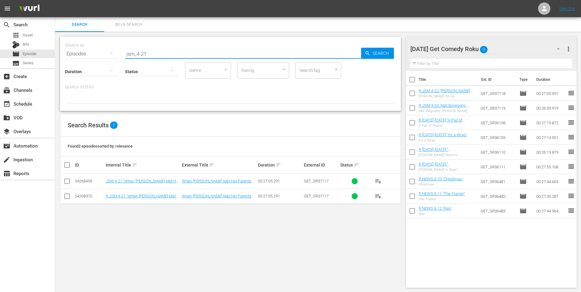
click at [67, 198] on input "checkbox" at bounding box center [66, 197] width 7 height 7
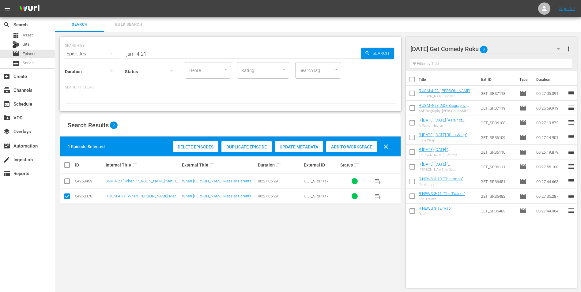
click at [350, 148] on span "Add to Workspace" at bounding box center [351, 146] width 51 height 5
click at [505, 49] on div "Monday Get Comedy Roku 10" at bounding box center [487, 48] width 155 height 17
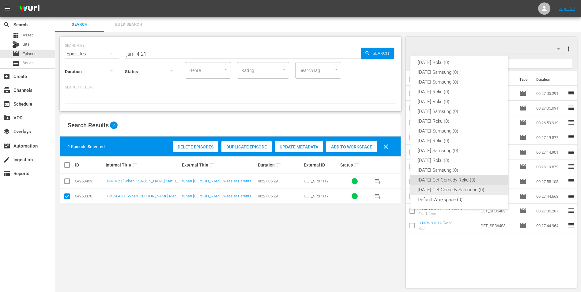
drag, startPoint x: 431, startPoint y: 170, endPoint x: 430, endPoint y: 188, distance: 17.2
click at [430, 188] on div "Sunday Roku (0) Sunday Samsung (0) Saturday Samsung (0) Saturday Roku (0) Frida…" at bounding box center [459, 131] width 98 height 157
click at [430, 188] on div "Monday Get Comedy Samsung (0)" at bounding box center [458, 190] width 83 height 10
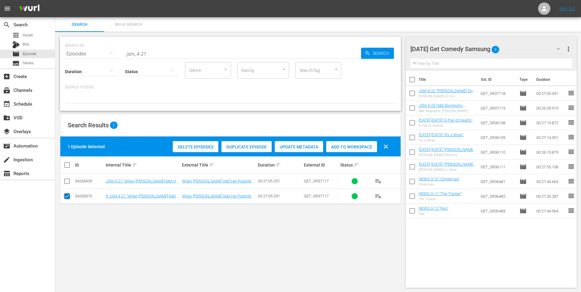
click at [67, 197] on input "checkbox" at bounding box center [66, 197] width 7 height 7
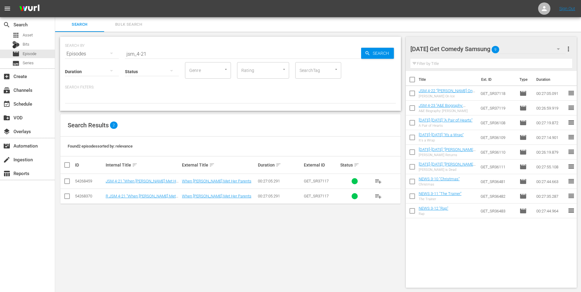
click at [64, 180] on input "checkbox" at bounding box center [66, 182] width 7 height 7
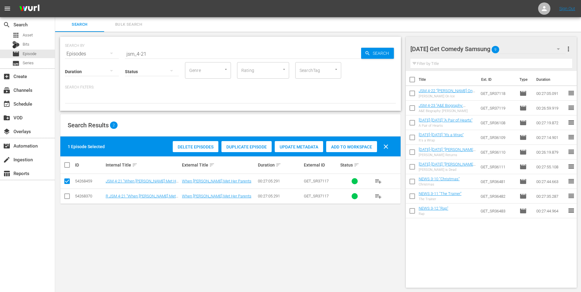
click at [347, 145] on span "Add to Workspace" at bounding box center [351, 146] width 51 height 5
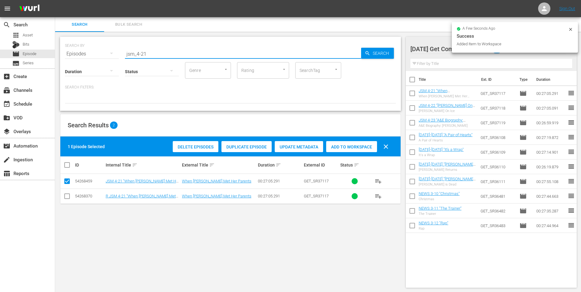
click at [144, 54] on input "jsm_4-21" at bounding box center [243, 54] width 236 height 15
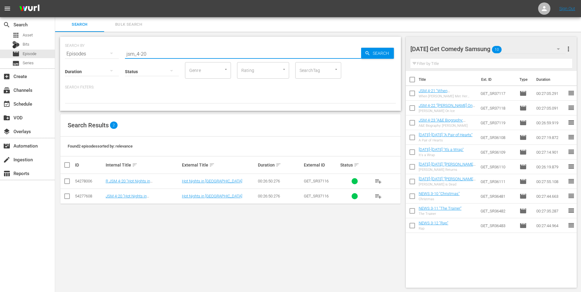
click at [65, 196] on input "checkbox" at bounding box center [66, 197] width 7 height 7
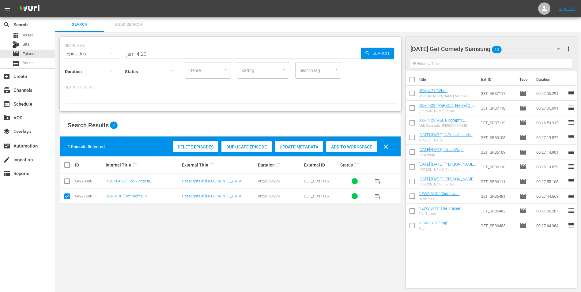
click at [352, 150] on div "Add to Workspace" at bounding box center [351, 147] width 51 height 12
click at [517, 48] on div "Monday Get Comedy Samsung 11" at bounding box center [487, 48] width 155 height 17
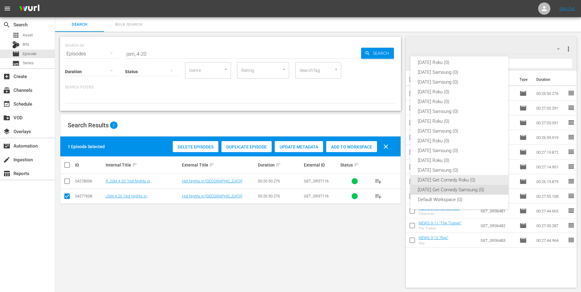
click at [439, 180] on div "Monday Get Comedy Roku (0)" at bounding box center [458, 180] width 83 height 10
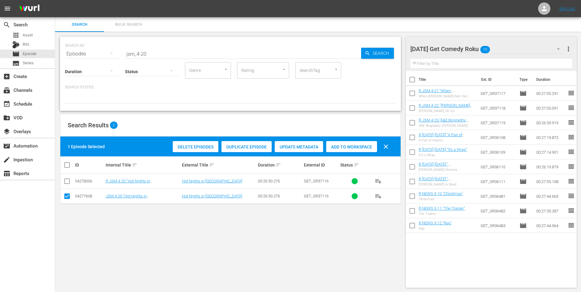
click at [68, 198] on input "checkbox" at bounding box center [66, 197] width 7 height 7
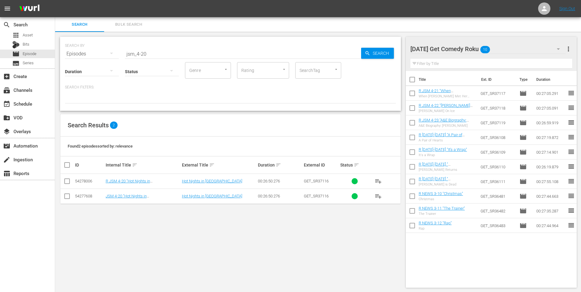
click at [68, 183] on input "checkbox" at bounding box center [66, 182] width 7 height 7
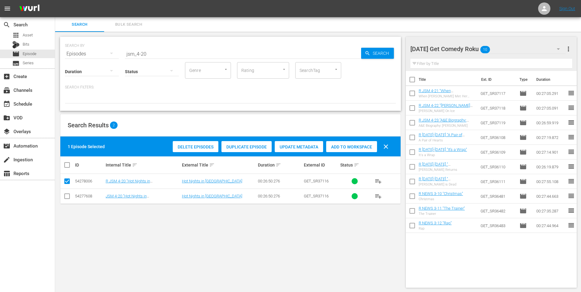
click at [344, 151] on div "Add to Workspace" at bounding box center [351, 147] width 51 height 12
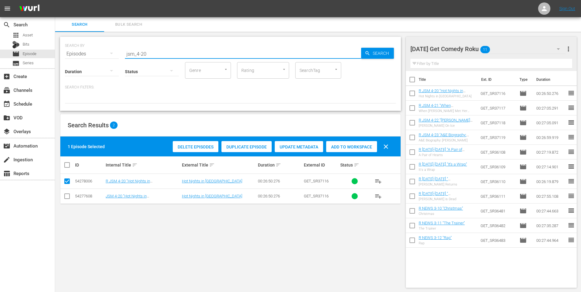
drag, startPoint x: 179, startPoint y: 52, endPoint x: 65, endPoint y: 53, distance: 114.5
click at [65, 53] on div "SEARCH BY Search By Episodes Search ID, Title, Description, Keywords, or Catego…" at bounding box center [230, 50] width 331 height 22
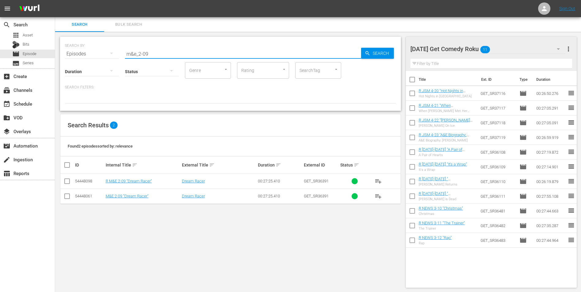
click at [69, 181] on input "checkbox" at bounding box center [66, 182] width 7 height 7
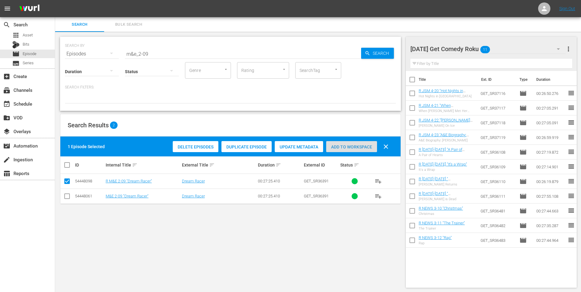
click at [361, 146] on span "Add to Workspace" at bounding box center [351, 146] width 51 height 5
click at [519, 49] on div "Monday Get Comedy Roku 12" at bounding box center [487, 48] width 155 height 17
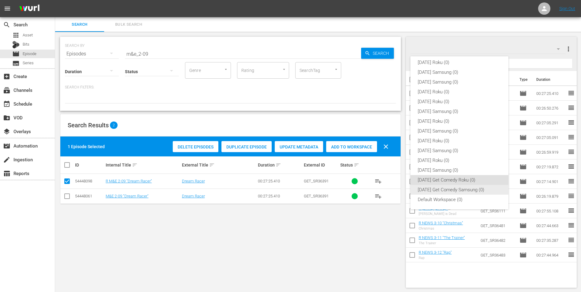
click at [445, 187] on div "Monday Get Comedy Samsung (0)" at bounding box center [458, 190] width 83 height 10
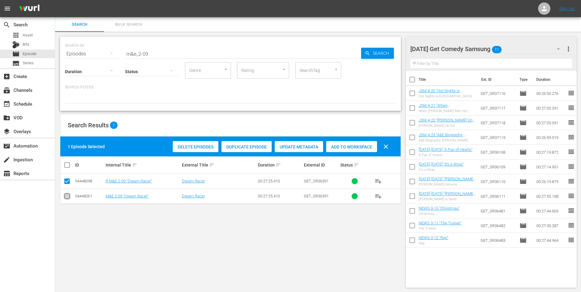
click at [66, 194] on input "checkbox" at bounding box center [66, 197] width 7 height 7
click at [66, 184] on input "checkbox" at bounding box center [66, 182] width 7 height 7
click at [358, 149] on div "Add to Workspace" at bounding box center [351, 147] width 51 height 12
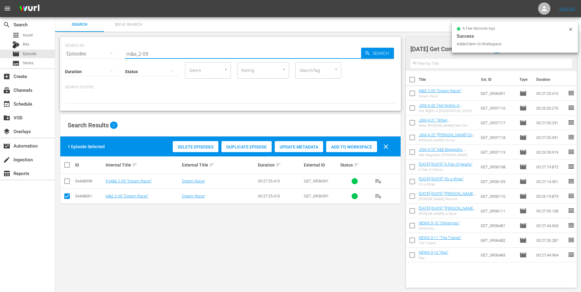
drag, startPoint x: 145, startPoint y: 51, endPoint x: 150, endPoint y: 53, distance: 5.3
click at [150, 53] on input "m&e_2-09" at bounding box center [243, 54] width 236 height 15
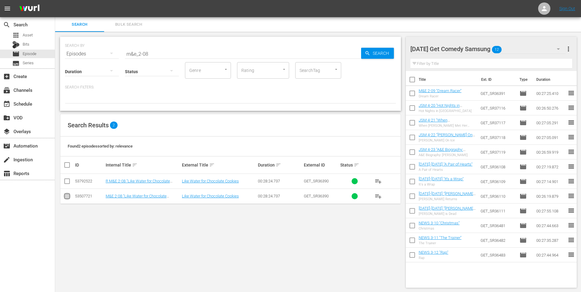
click at [70, 196] on input "checkbox" at bounding box center [66, 197] width 7 height 7
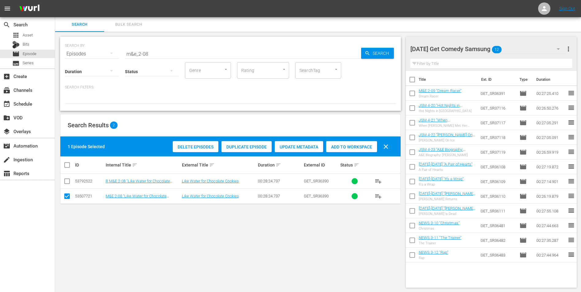
click at [342, 142] on div "Add to Workspace" at bounding box center [351, 147] width 51 height 12
click at [514, 50] on div "Monday Get Comedy Samsung 13" at bounding box center [487, 48] width 155 height 17
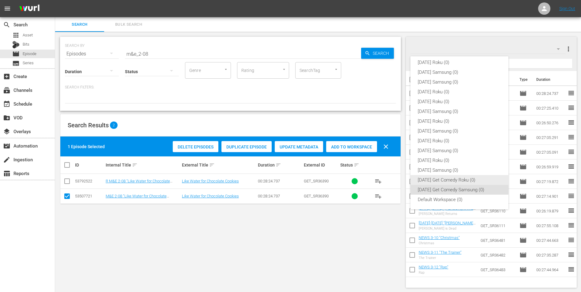
click at [430, 179] on div "Monday Get Comedy Roku (0)" at bounding box center [458, 180] width 83 height 10
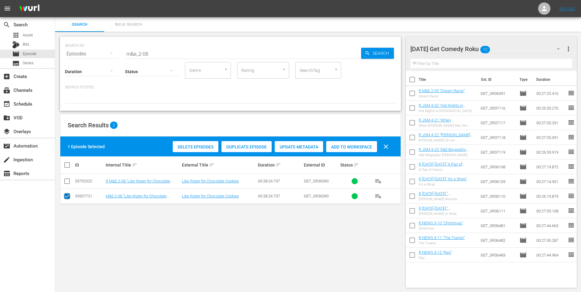
drag, startPoint x: 66, startPoint y: 197, endPoint x: 64, endPoint y: 181, distance: 16.4
click at [66, 197] on input "checkbox" at bounding box center [66, 197] width 7 height 7
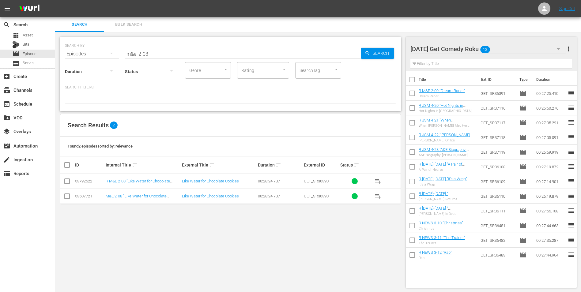
click at [64, 181] on input "checkbox" at bounding box center [66, 182] width 7 height 7
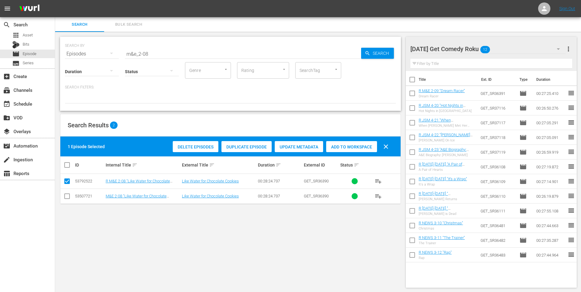
click at [354, 143] on div "Add to Workspace" at bounding box center [351, 147] width 51 height 12
click at [315, 251] on div "SEARCH BY Search By Episodes Search ID, Title, Description, Keywords, or Catego…" at bounding box center [230, 162] width 350 height 261
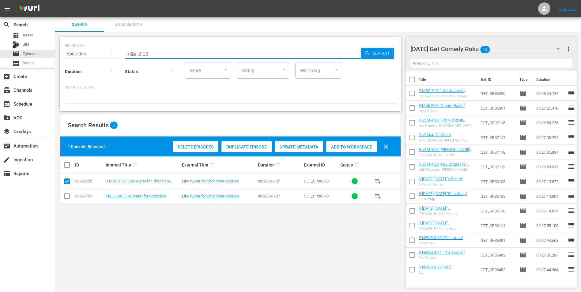
drag, startPoint x: 156, startPoint y: 50, endPoint x: 60, endPoint y: 45, distance: 95.9
click at [62, 46] on div "SEARCH BY Search By Episodes Search ID, Title, Description, Keywords, or Catego…" at bounding box center [230, 74] width 341 height 74
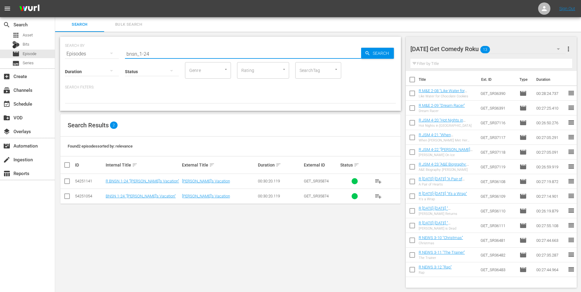
click at [69, 182] on input "checkbox" at bounding box center [66, 182] width 7 height 7
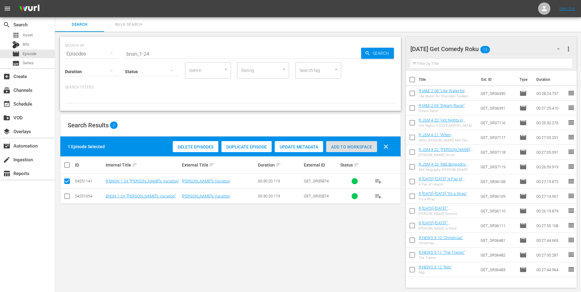
click at [358, 147] on span "Add to Workspace" at bounding box center [351, 146] width 51 height 5
click at [504, 46] on div "Monday Get Comedy Roku 14" at bounding box center [487, 48] width 155 height 17
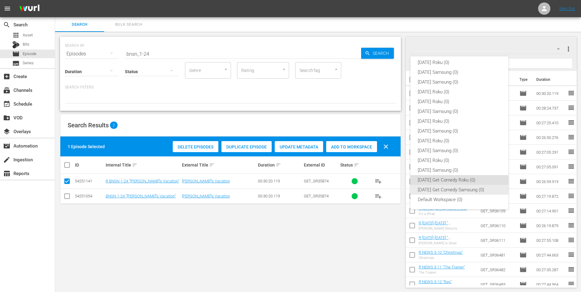
click at [453, 186] on div "Sunday Roku (0) Sunday Samsung (0) Saturday Samsung (0) Saturday Roku (0) Frida…" at bounding box center [459, 131] width 98 height 157
click at [451, 190] on div "Monday Get Comedy Samsung (0)" at bounding box center [458, 190] width 83 height 10
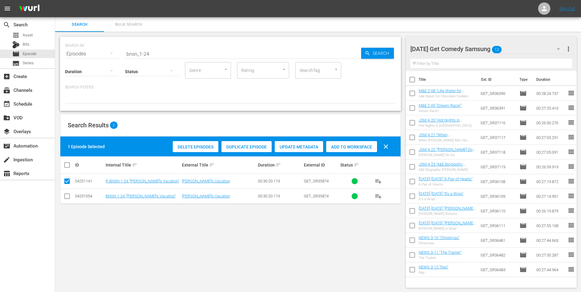
click at [67, 198] on input "checkbox" at bounding box center [66, 197] width 7 height 7
click at [65, 181] on input "checkbox" at bounding box center [66, 182] width 7 height 7
click at [367, 145] on span "Add to Workspace" at bounding box center [351, 146] width 51 height 5
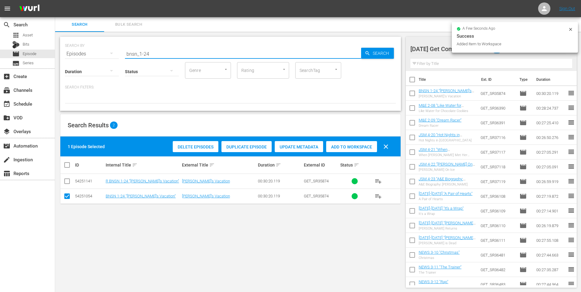
drag, startPoint x: 147, startPoint y: 55, endPoint x: 157, endPoint y: 57, distance: 10.6
click at [157, 57] on div "SEARCH BY Search By Episodes Search ID, Title, Description, Keywords, or Catego…" at bounding box center [230, 74] width 341 height 74
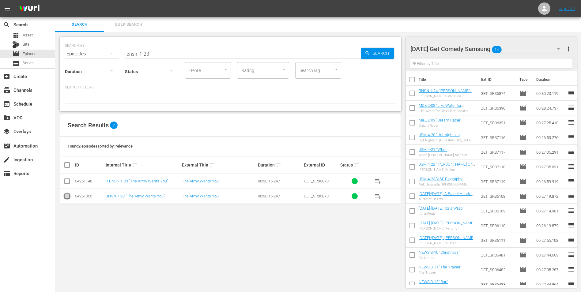
click at [68, 195] on input "checkbox" at bounding box center [66, 197] width 7 height 7
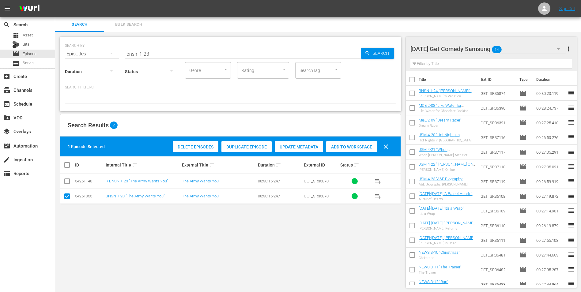
click at [346, 146] on span "Add to Workspace" at bounding box center [351, 146] width 51 height 5
click at [525, 49] on div "Monday Get Comedy Samsung 15" at bounding box center [487, 48] width 155 height 17
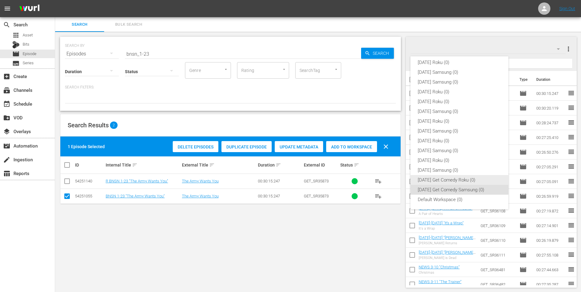
click at [442, 178] on div "Monday Get Comedy Roku (0)" at bounding box center [458, 180] width 83 height 10
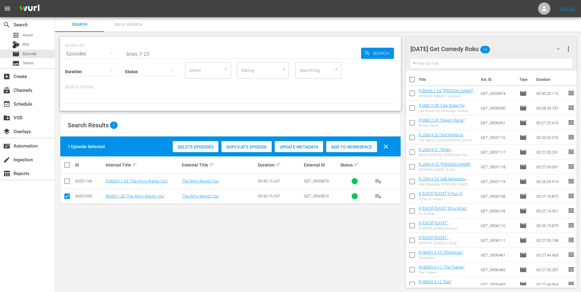
click at [69, 197] on input "checkbox" at bounding box center [66, 197] width 7 height 7
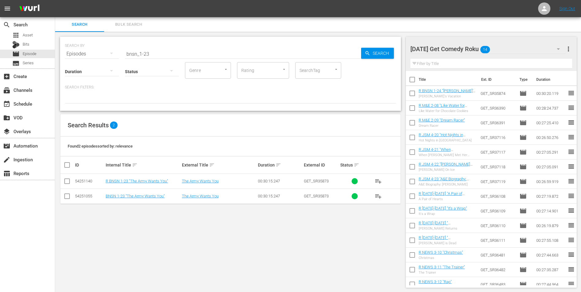
click at [67, 180] on input "checkbox" at bounding box center [66, 182] width 7 height 7
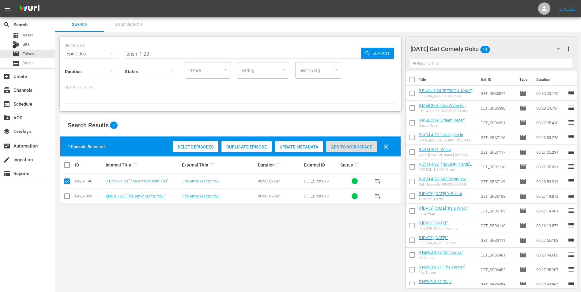
click at [346, 143] on div "Add to Workspace" at bounding box center [351, 147] width 51 height 12
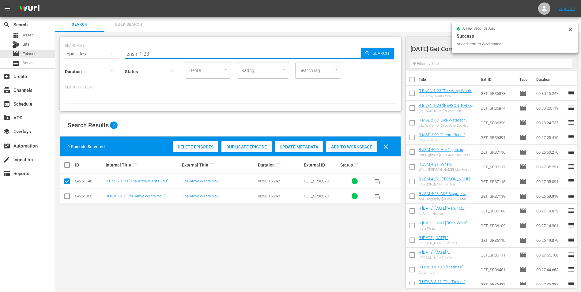
drag, startPoint x: 178, startPoint y: 54, endPoint x: 114, endPoint y: 53, distance: 64.3
click at [114, 53] on div "SEARCH BY Search By Episodes Search ID, Title, Description, Keywords, or Catego…" at bounding box center [230, 50] width 331 height 22
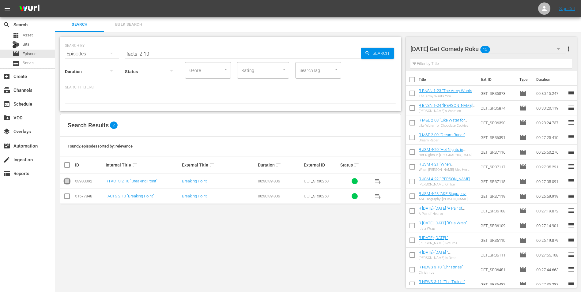
click at [70, 180] on input "checkbox" at bounding box center [66, 182] width 7 height 7
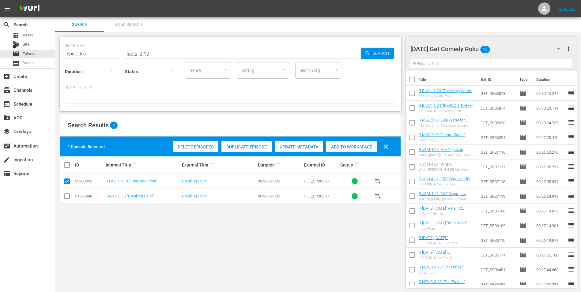
click at [365, 147] on span "Add to Workspace" at bounding box center [351, 146] width 51 height 5
click at [510, 47] on div "Monday Get Comedy Roku 16" at bounding box center [487, 48] width 155 height 17
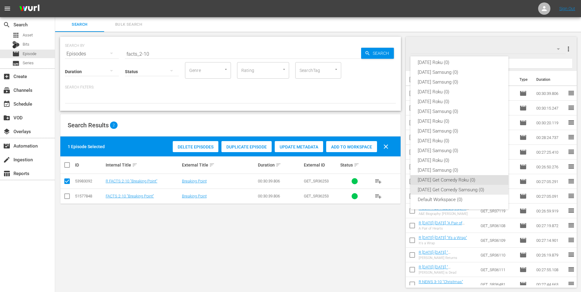
click at [451, 188] on div "Monday Get Comedy Samsung (0)" at bounding box center [458, 190] width 83 height 10
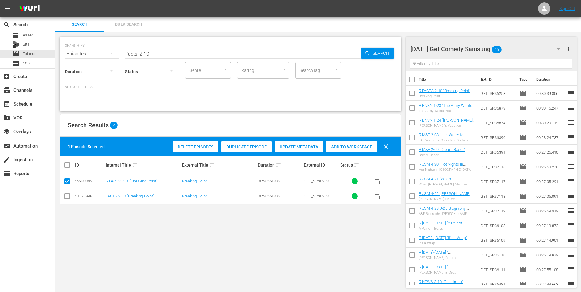
click at [67, 197] on input "checkbox" at bounding box center [66, 197] width 7 height 7
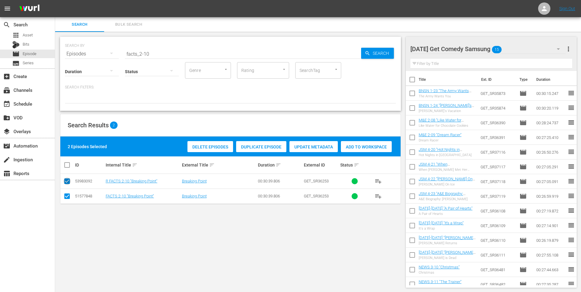
click at [67, 181] on input "checkbox" at bounding box center [66, 182] width 7 height 7
click at [342, 143] on div "Add to Workspace" at bounding box center [351, 147] width 51 height 12
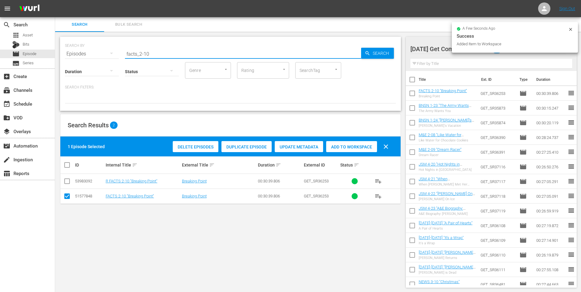
drag, startPoint x: 144, startPoint y: 53, endPoint x: 172, endPoint y: 57, distance: 29.0
click at [172, 57] on div "SEARCH BY Search By Episodes Search ID, Title, Description, Keywords, or Catego…" at bounding box center [230, 74] width 341 height 74
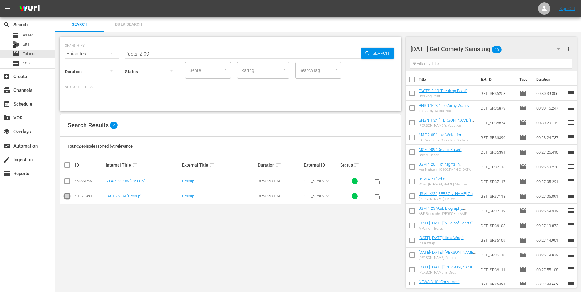
click at [63, 198] on input "checkbox" at bounding box center [66, 197] width 7 height 7
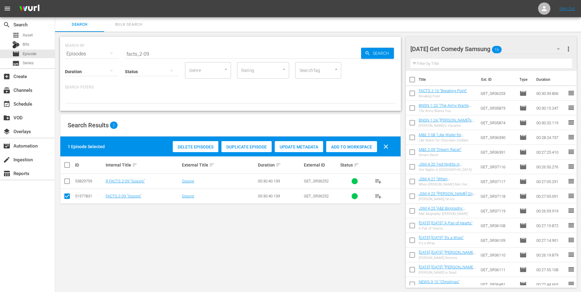
click at [353, 146] on span "Add to Workspace" at bounding box center [351, 146] width 51 height 5
click at [514, 50] on div "Monday Get Comedy Samsung 17" at bounding box center [487, 48] width 155 height 17
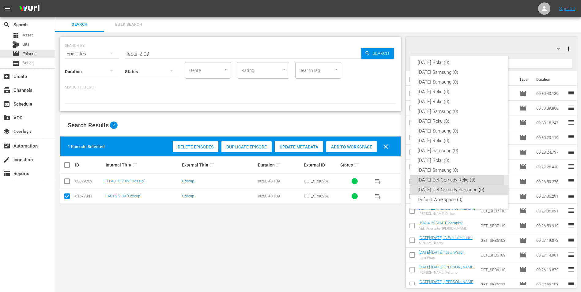
click at [424, 181] on div "Monday Get Comedy Roku (0)" at bounding box center [458, 180] width 83 height 10
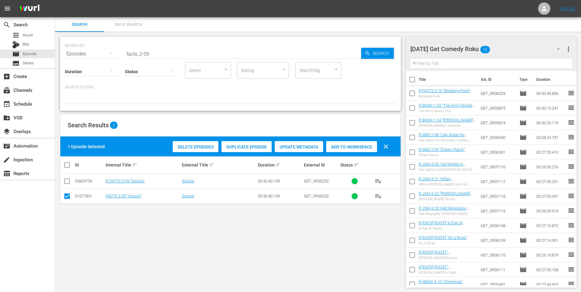
click at [65, 197] on input "checkbox" at bounding box center [66, 197] width 7 height 7
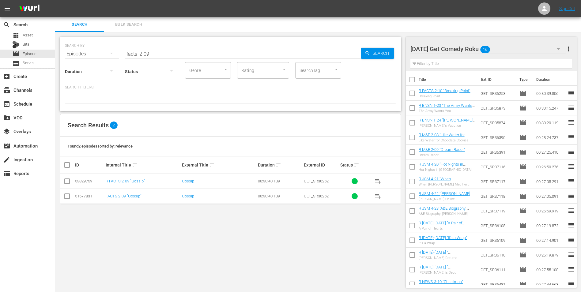
click at [68, 182] on input "checkbox" at bounding box center [66, 182] width 7 height 7
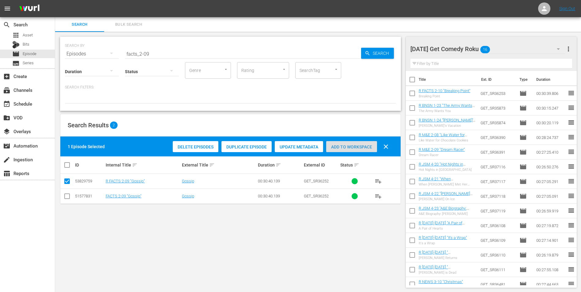
click at [368, 147] on span "Add to Workspace" at bounding box center [351, 146] width 51 height 5
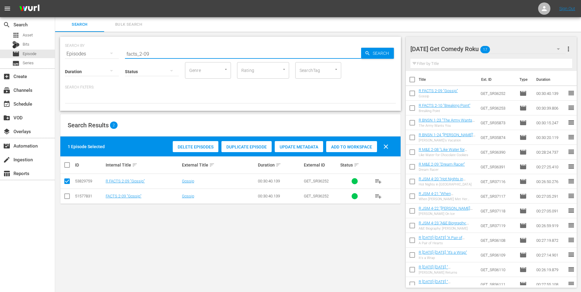
drag, startPoint x: 149, startPoint y: 51, endPoint x: 146, endPoint y: 52, distance: 3.7
click at [146, 52] on input "facts_2-09" at bounding box center [243, 54] width 236 height 15
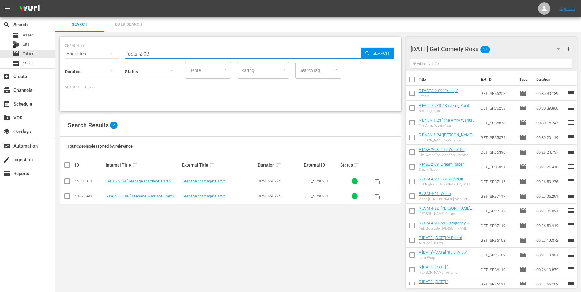
click at [69, 196] on input "checkbox" at bounding box center [66, 197] width 7 height 7
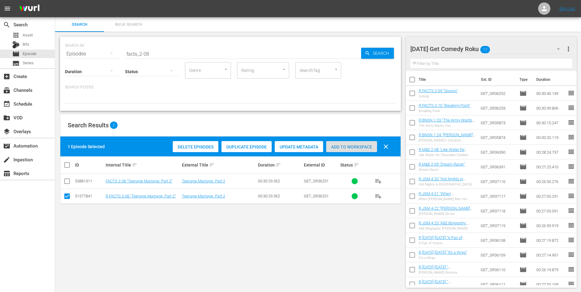
click at [359, 141] on div "Add to Workspace" at bounding box center [351, 147] width 51 height 12
click at [510, 50] on div "Monday Get Comedy Roku 18" at bounding box center [487, 48] width 155 height 17
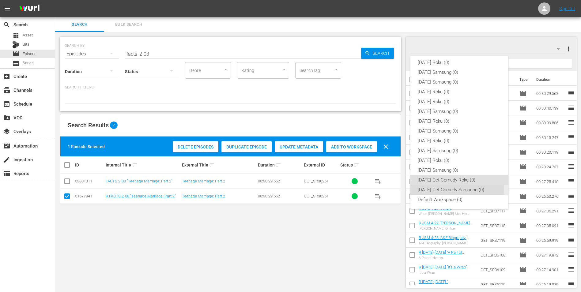
click at [422, 189] on div "Monday Get Comedy Samsung (0)" at bounding box center [458, 190] width 83 height 10
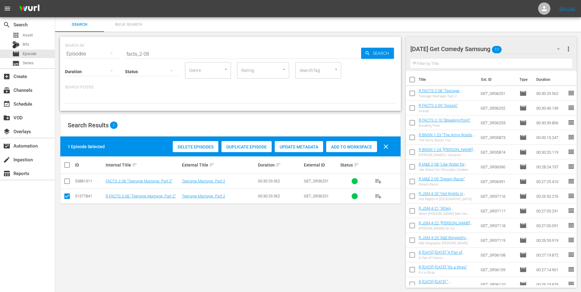
click at [66, 197] on input "checkbox" at bounding box center [66, 197] width 7 height 7
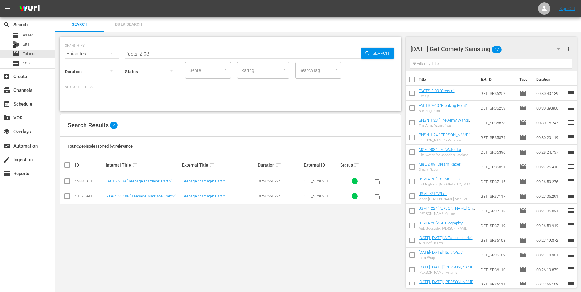
click at [66, 181] on input "checkbox" at bounding box center [66, 182] width 7 height 7
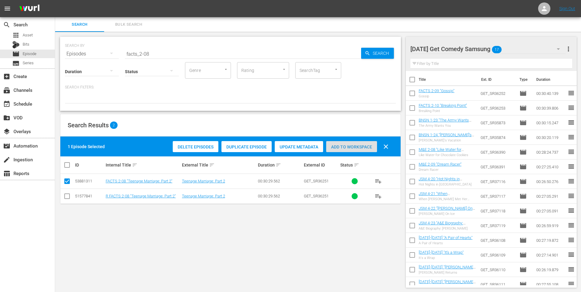
click at [336, 142] on div "Add to Workspace" at bounding box center [351, 147] width 51 height 12
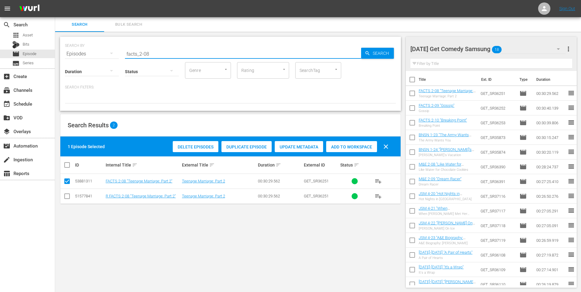
drag, startPoint x: 147, startPoint y: 51, endPoint x: 152, endPoint y: 52, distance: 5.0
click at [152, 52] on input "facts_2-08" at bounding box center [243, 54] width 236 height 15
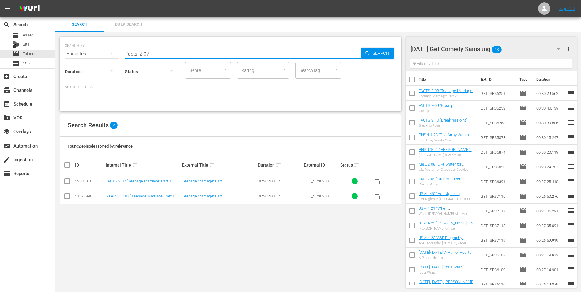
click at [69, 183] on input "checkbox" at bounding box center [66, 182] width 7 height 7
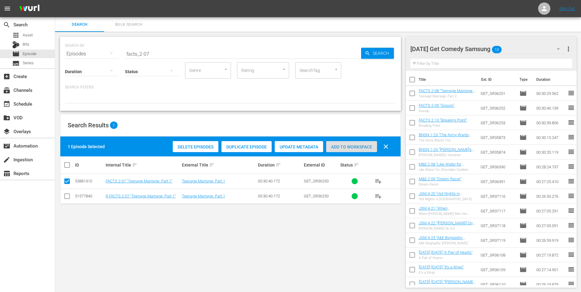
click at [343, 147] on span "Add to Workspace" at bounding box center [351, 146] width 51 height 5
click at [513, 48] on div "Monday Get Comedy Samsung 19" at bounding box center [487, 48] width 155 height 17
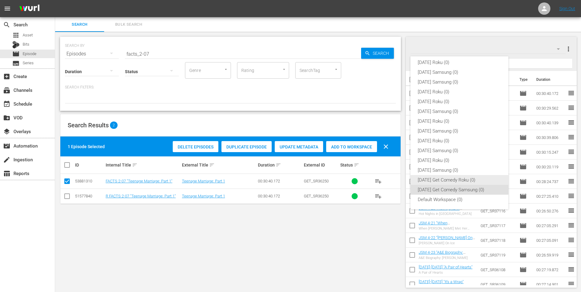
click at [433, 182] on div "Monday Get Comedy Roku (0)" at bounding box center [458, 180] width 83 height 10
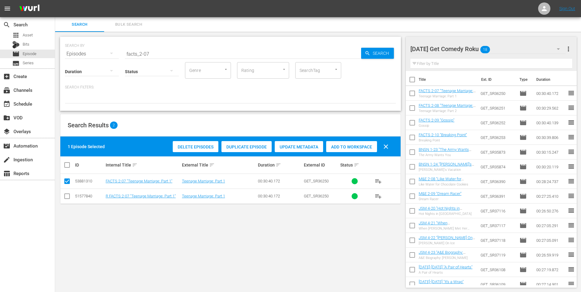
click at [65, 196] on input "checkbox" at bounding box center [66, 197] width 7 height 7
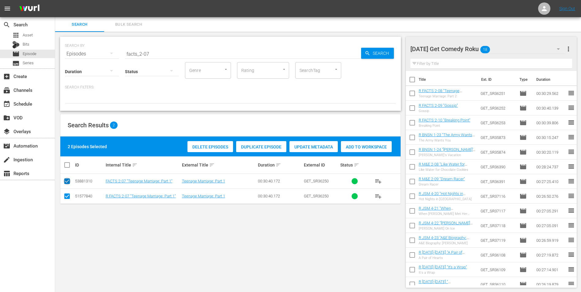
click at [65, 181] on input "checkbox" at bounding box center [66, 182] width 7 height 7
click at [363, 145] on span "Add to Workspace" at bounding box center [351, 146] width 51 height 5
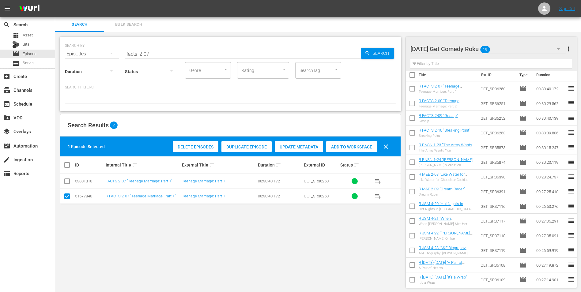
scroll to position [0, 0]
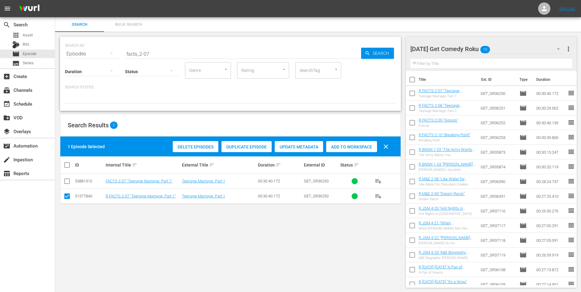
click at [513, 48] on div "Monday Get Comedy Roku 19" at bounding box center [487, 48] width 155 height 17
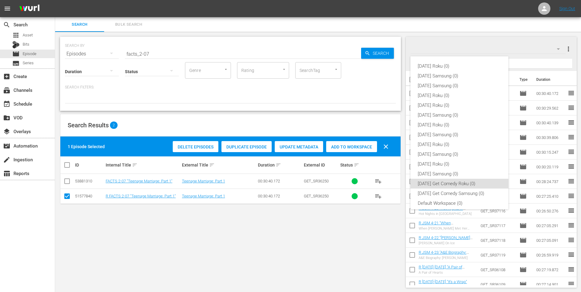
scroll to position [4, 0]
click at [447, 189] on div "Monday Get Comedy Samsung (0)" at bounding box center [458, 190] width 83 height 10
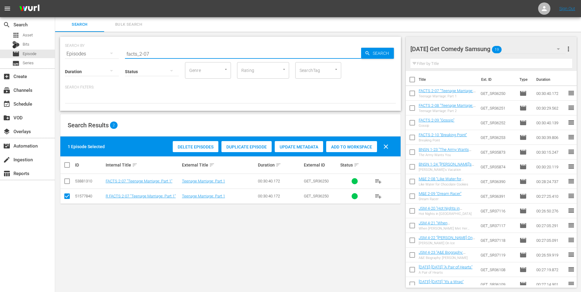
drag, startPoint x: 150, startPoint y: 51, endPoint x: 107, endPoint y: 52, distance: 43.5
click at [110, 52] on div "SEARCH BY Search By Episodes Search ID, Title, Description, Keywords, or Catego…" at bounding box center [230, 50] width 331 height 22
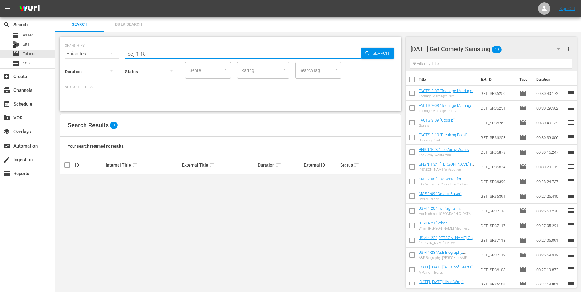
click at [145, 52] on input "idoj-1-18" at bounding box center [243, 54] width 236 height 15
click at [135, 54] on input "idoj-1-18" at bounding box center [243, 54] width 236 height 15
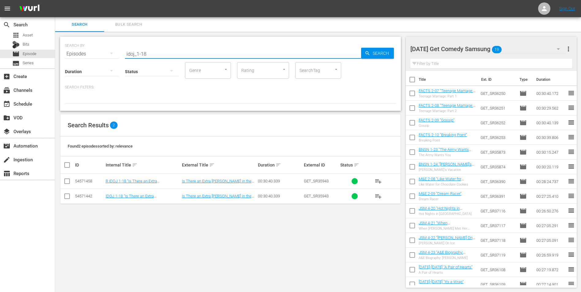
click at [67, 199] on input "checkbox" at bounding box center [66, 197] width 7 height 7
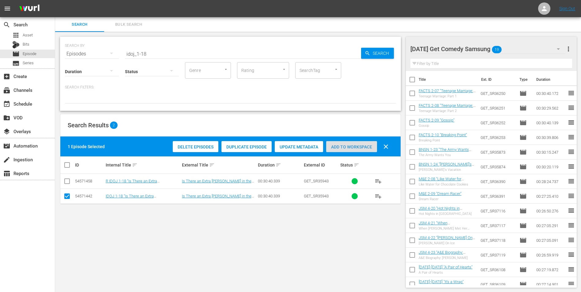
click at [370, 144] on span "Add to Workspace" at bounding box center [351, 146] width 51 height 5
click at [516, 49] on div "Monday Get Comedy Samsung 20" at bounding box center [487, 48] width 155 height 17
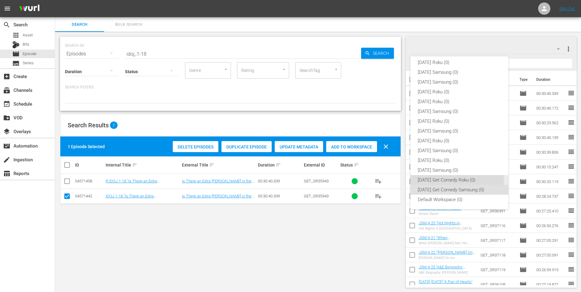
click at [427, 179] on div "Monday Get Comedy Roku (0)" at bounding box center [458, 180] width 83 height 10
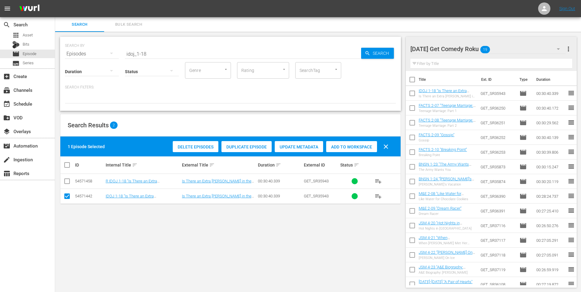
click at [67, 198] on input "checkbox" at bounding box center [66, 197] width 7 height 7
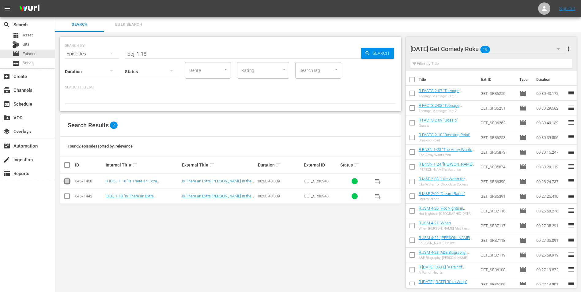
click at [67, 185] on input "checkbox" at bounding box center [66, 182] width 7 height 7
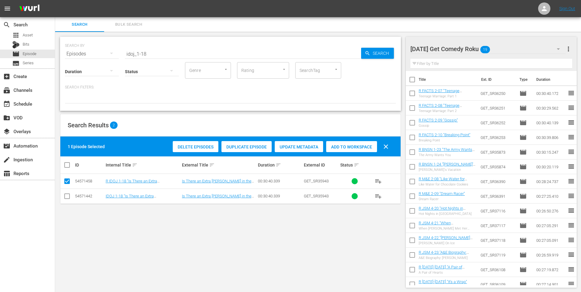
click at [334, 144] on span "Add to Workspace" at bounding box center [351, 146] width 51 height 5
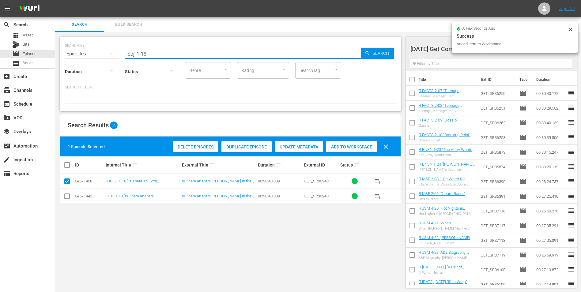
drag, startPoint x: 144, startPoint y: 55, endPoint x: 160, endPoint y: 55, distance: 16.2
click at [160, 55] on input "idoj_1-18" at bounding box center [243, 54] width 236 height 15
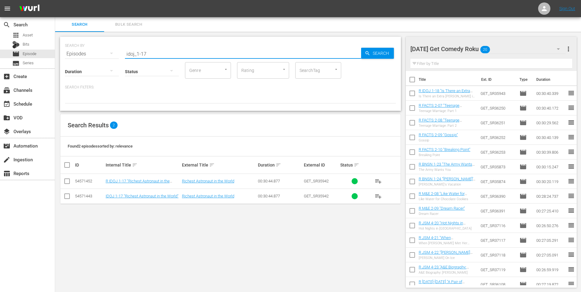
click at [66, 182] on input "checkbox" at bounding box center [66, 182] width 7 height 7
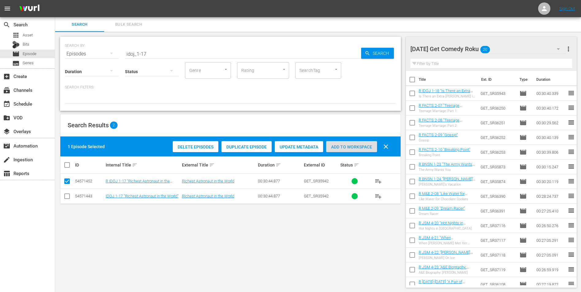
click at [348, 148] on span "Add to Workspace" at bounding box center [351, 146] width 51 height 5
click at [503, 45] on div "Monday Get Comedy Roku 21" at bounding box center [487, 48] width 155 height 17
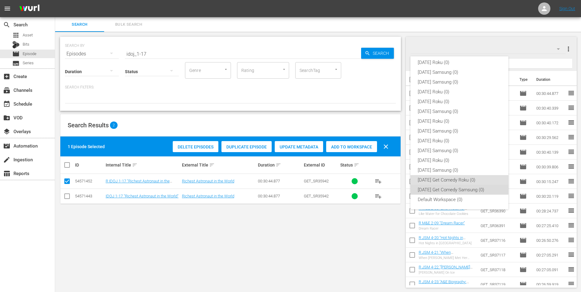
click at [462, 187] on div "Monday Get Comedy Samsung (0)" at bounding box center [458, 190] width 83 height 10
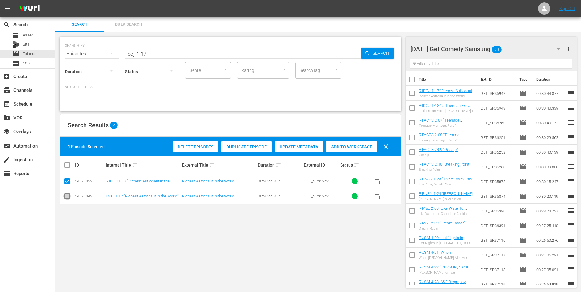
click at [68, 196] on input "checkbox" at bounding box center [66, 197] width 7 height 7
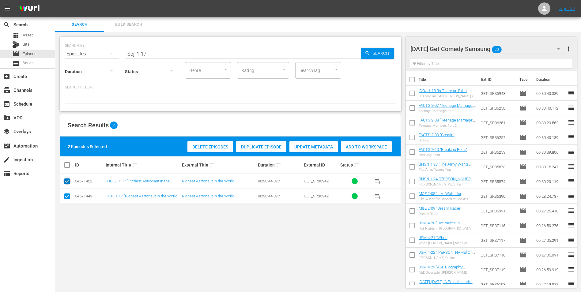
click at [68, 179] on input "checkbox" at bounding box center [66, 182] width 7 height 7
click at [343, 145] on span "Add to Workspace" at bounding box center [351, 146] width 51 height 5
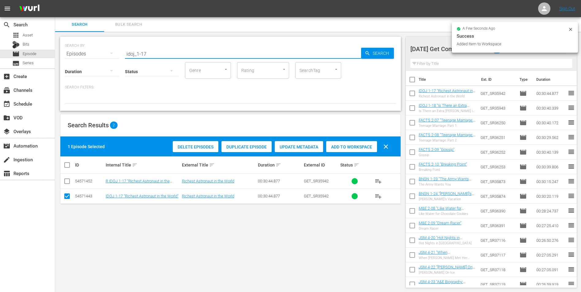
drag, startPoint x: 163, startPoint y: 52, endPoint x: 81, endPoint y: 50, distance: 82.1
click at [81, 50] on div "SEARCH BY Search By Episodes Search ID, Title, Description, Keywords, or Catego…" at bounding box center [230, 50] width 331 height 22
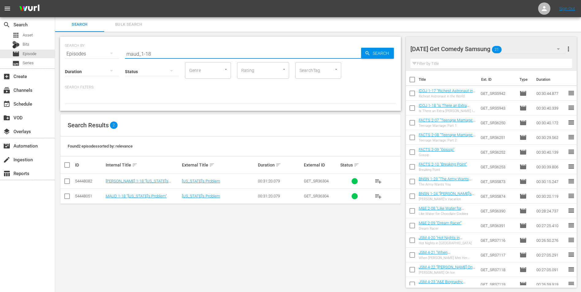
click at [67, 196] on input "checkbox" at bounding box center [66, 197] width 7 height 7
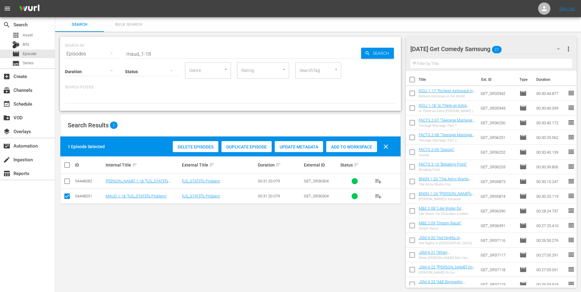
click at [368, 144] on span "Add to Workspace" at bounding box center [351, 146] width 51 height 5
click at [523, 49] on div "Monday Get Comedy Samsung 22" at bounding box center [487, 48] width 155 height 17
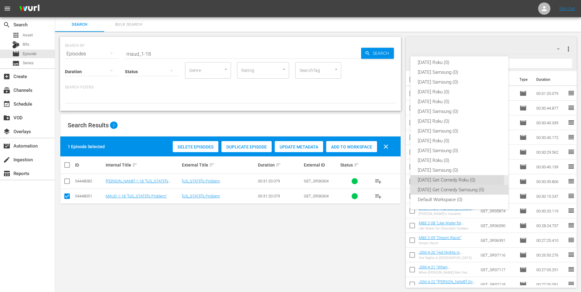
click at [444, 181] on div "Monday Get Comedy Roku (0)" at bounding box center [458, 180] width 83 height 10
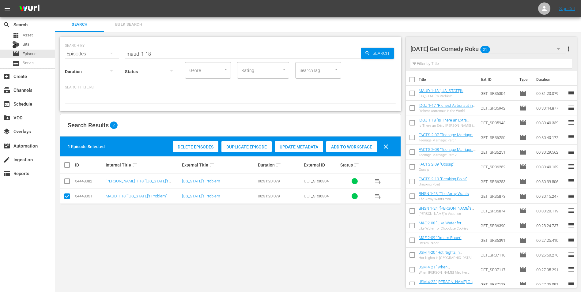
click at [67, 199] on input "checkbox" at bounding box center [66, 197] width 7 height 7
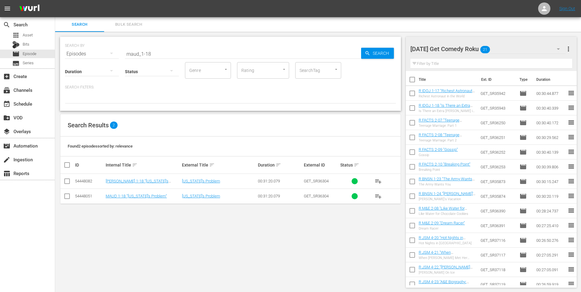
click at [68, 182] on input "checkbox" at bounding box center [66, 182] width 7 height 7
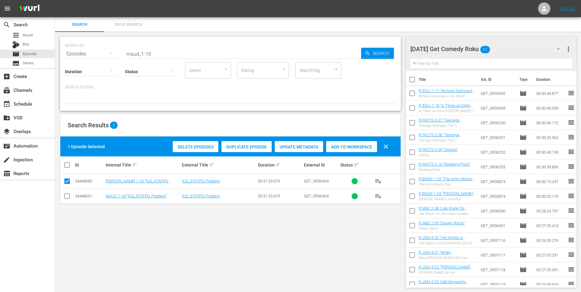
click at [350, 144] on div "Add to Workspace" at bounding box center [351, 147] width 51 height 12
drag, startPoint x: 149, startPoint y: 53, endPoint x: 157, endPoint y: 54, distance: 8.1
click at [157, 54] on input "maud_1-18" at bounding box center [243, 54] width 236 height 15
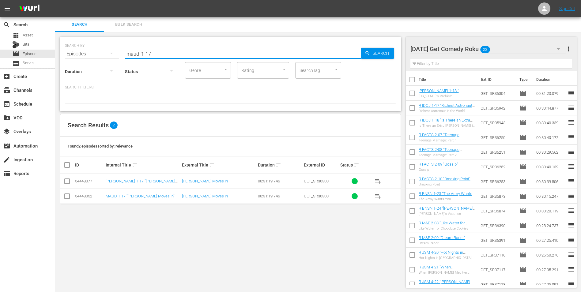
click at [69, 184] on input "checkbox" at bounding box center [66, 182] width 7 height 7
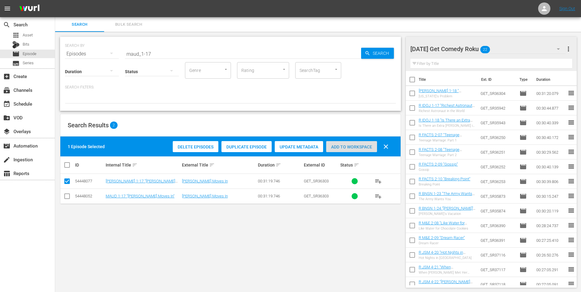
click at [366, 147] on span "Add to Workspace" at bounding box center [351, 146] width 51 height 5
click at [508, 47] on div "Monday Get Comedy Roku 23" at bounding box center [487, 48] width 155 height 17
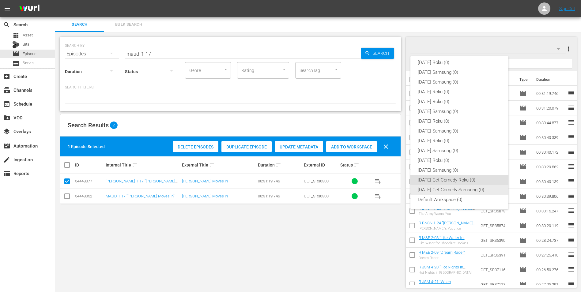
click at [453, 189] on div "Monday Get Comedy Samsung (0)" at bounding box center [458, 190] width 83 height 10
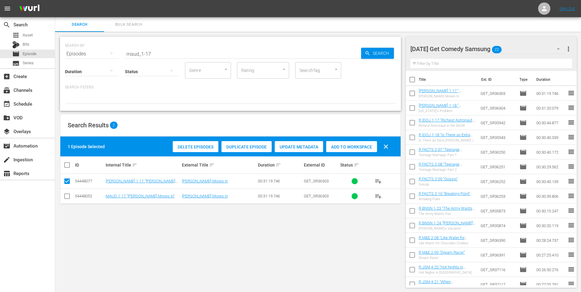
click at [68, 197] on input "checkbox" at bounding box center [66, 197] width 7 height 7
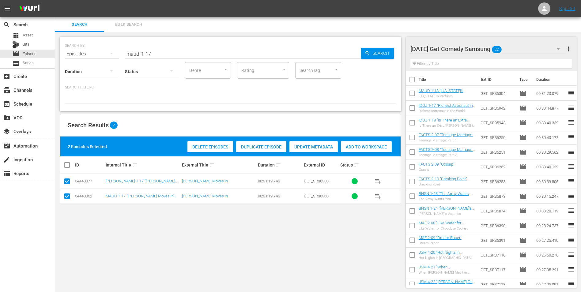
click at [67, 179] on input "checkbox" at bounding box center [66, 182] width 7 height 7
click at [348, 147] on span "Add to Workspace" at bounding box center [351, 146] width 51 height 5
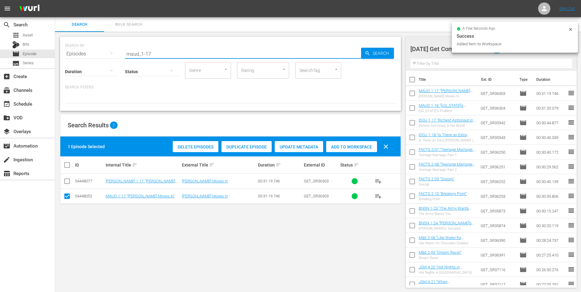
drag, startPoint x: 170, startPoint y: 55, endPoint x: 96, endPoint y: 54, distance: 74.4
click at [96, 54] on div "SEARCH BY Search By Episodes Search ID, Title, Description, Keywords, or Catego…" at bounding box center [230, 50] width 331 height 22
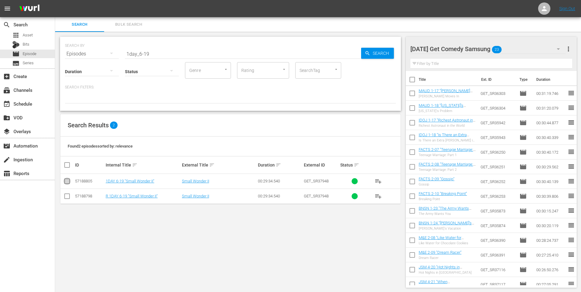
click at [68, 182] on input "checkbox" at bounding box center [66, 182] width 7 height 7
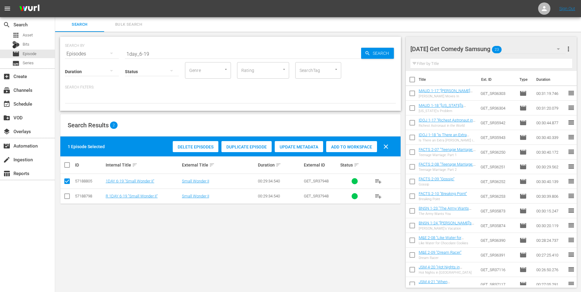
click at [344, 147] on span "Add to Workspace" at bounding box center [351, 146] width 51 height 5
click at [522, 47] on div "Monday Get Comedy Samsung 24" at bounding box center [487, 48] width 155 height 17
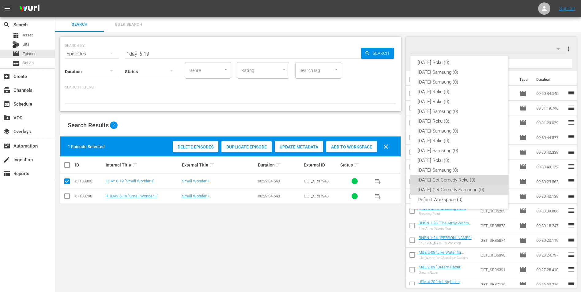
click at [460, 179] on div "Monday Get Comedy Roku (0)" at bounding box center [458, 180] width 83 height 10
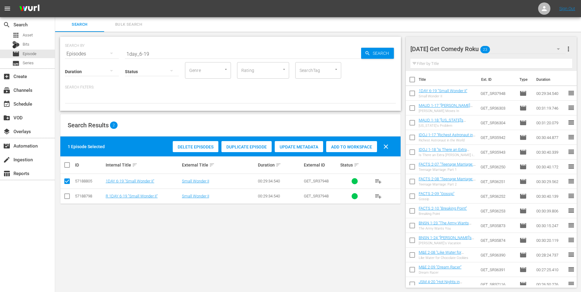
click at [66, 198] on input "checkbox" at bounding box center [66, 197] width 7 height 7
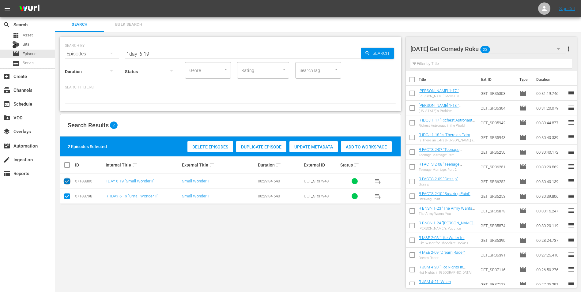
click at [65, 181] on input "checkbox" at bounding box center [66, 182] width 7 height 7
click at [339, 142] on div "Add to Workspace" at bounding box center [351, 147] width 51 height 12
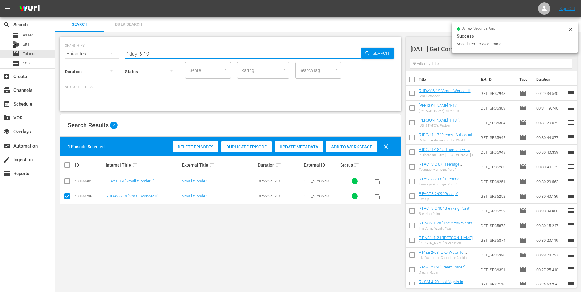
drag, startPoint x: 159, startPoint y: 54, endPoint x: 96, endPoint y: 48, distance: 63.1
click at [101, 47] on div "SEARCH BY Search By Episodes Search ID, Title, Description, Keywords, or Catego…" at bounding box center [230, 50] width 331 height 22
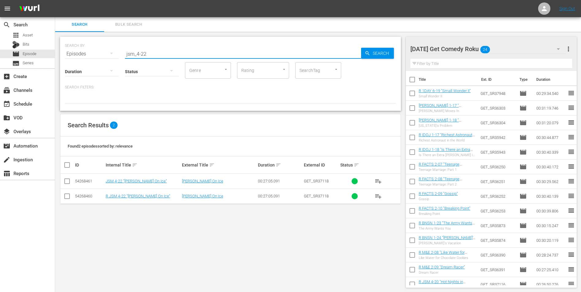
click at [69, 197] on input "checkbox" at bounding box center [66, 197] width 7 height 7
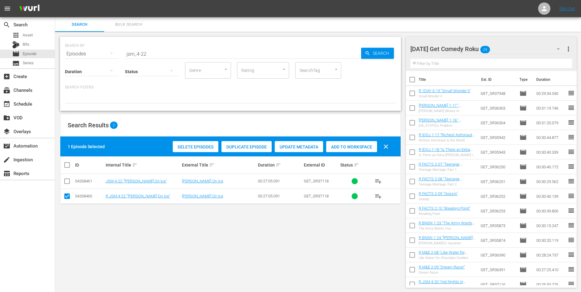
click at [333, 143] on div "Add to Workspace" at bounding box center [351, 147] width 51 height 12
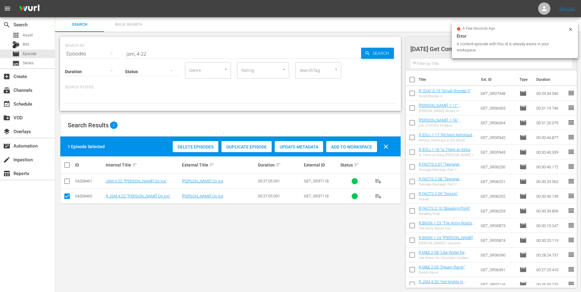
click at [573, 32] on div "a few seconds ago Error A content-episode with this id is already exists in you…" at bounding box center [514, 40] width 126 height 36
click at [571, 30] on icon at bounding box center [570, 29] width 5 height 5
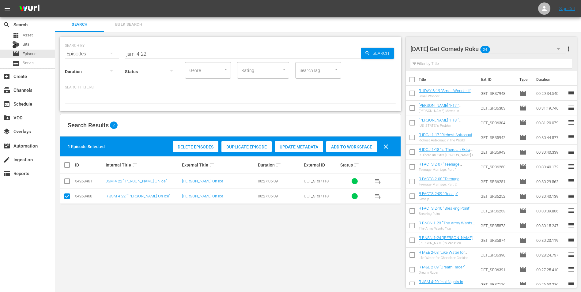
scroll to position [122, 0]
